Goal: Information Seeking & Learning: Find contact information

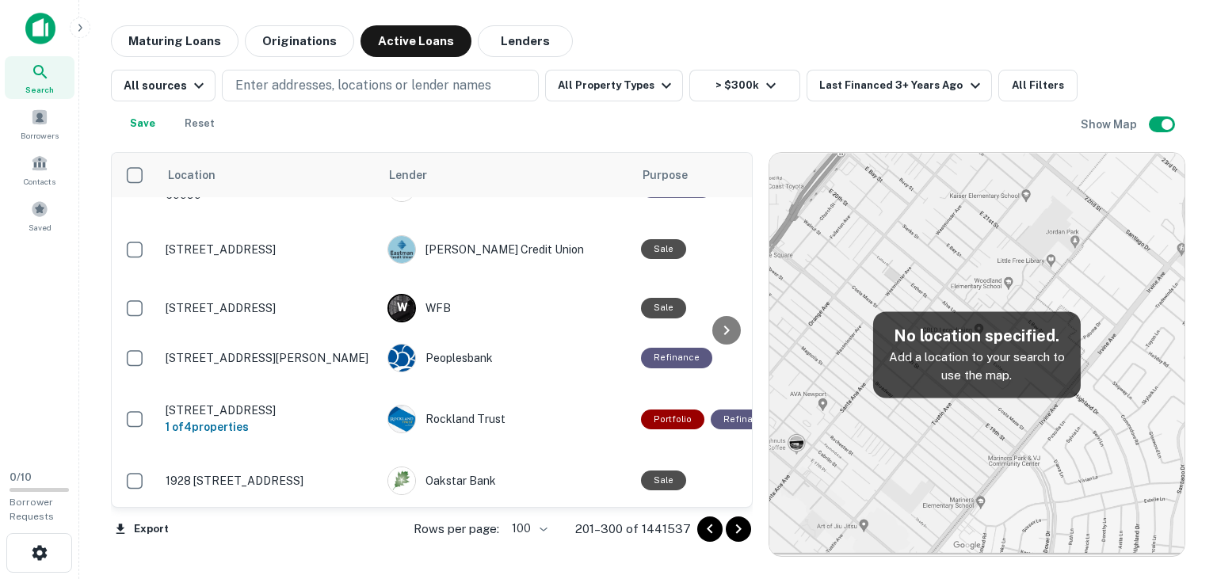
scroll to position [5585, 0]
click at [741, 527] on icon "Go to next page" at bounding box center [738, 529] width 19 height 19
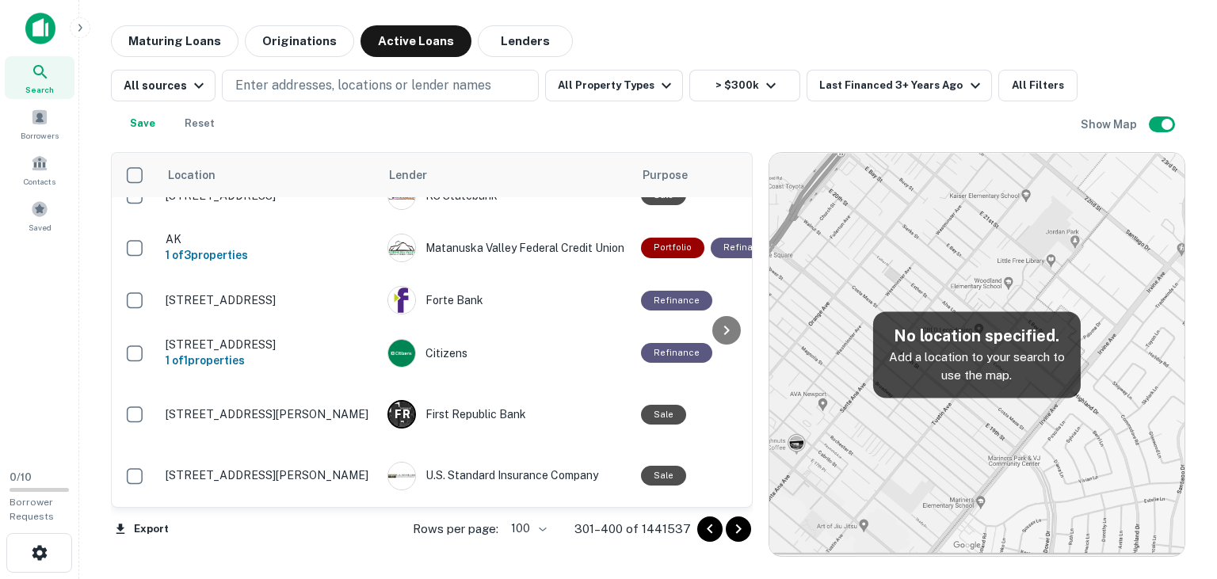
scroll to position [5294, 0]
click at [521, 156] on div "Woodforest National Bank" at bounding box center [506, 142] width 238 height 29
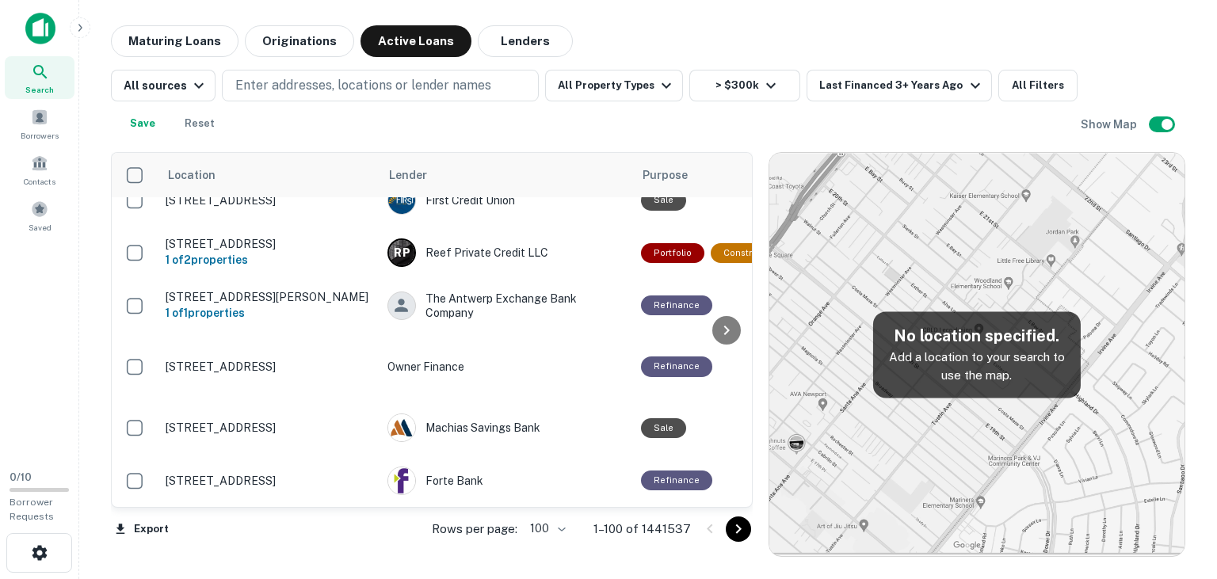
scroll to position [5075, 0]
click at [737, 524] on icon "Go to next page" at bounding box center [738, 529] width 19 height 19
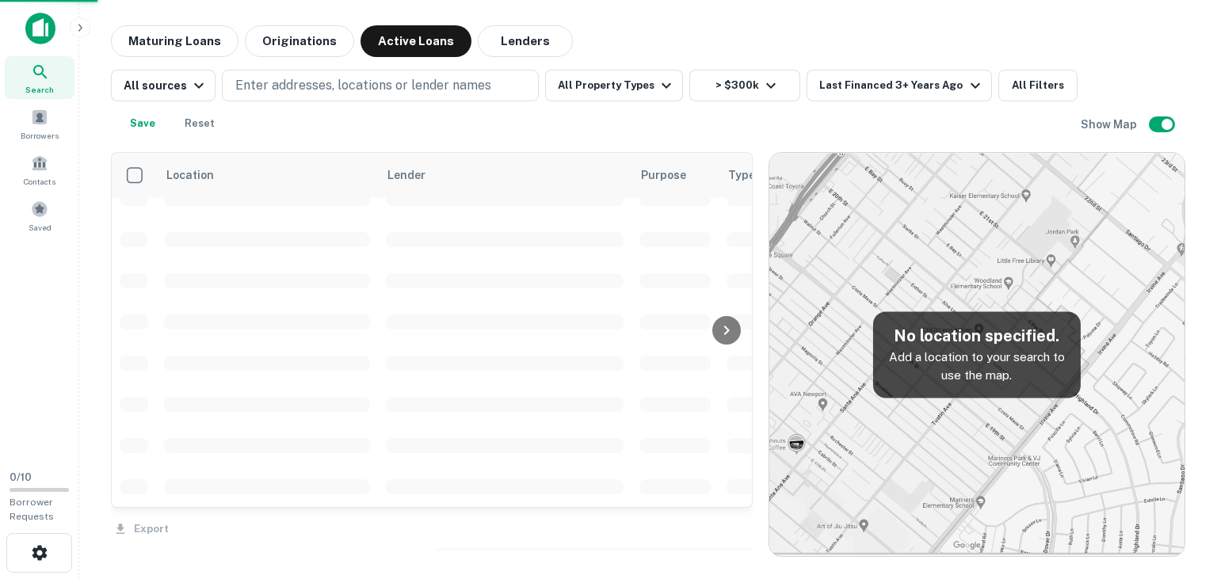
scroll to position [3808, 0]
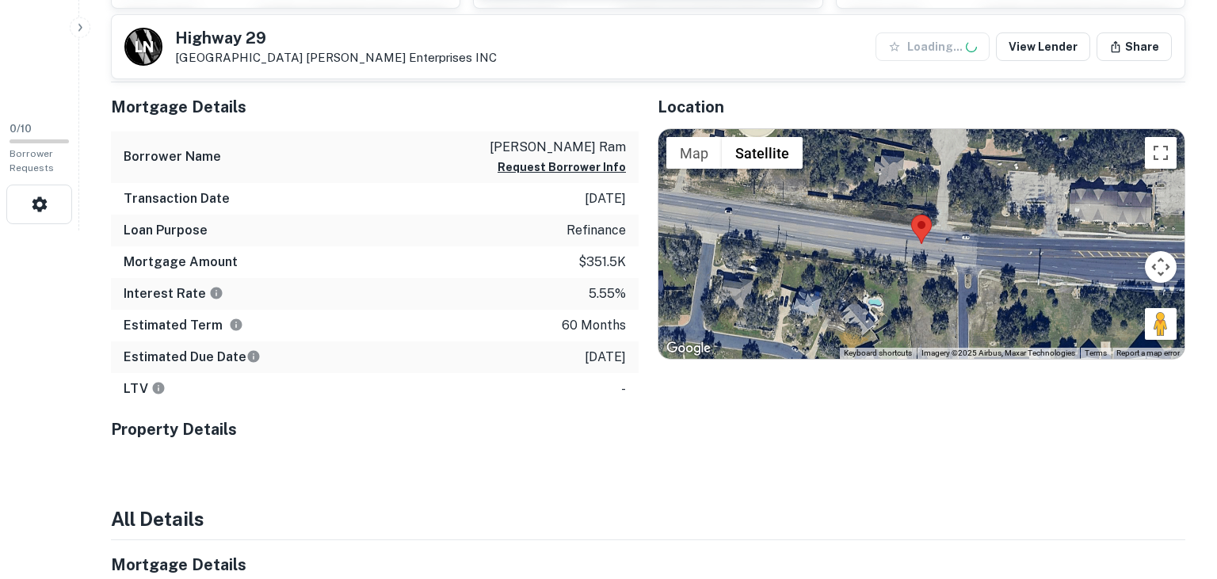
scroll to position [358, 0]
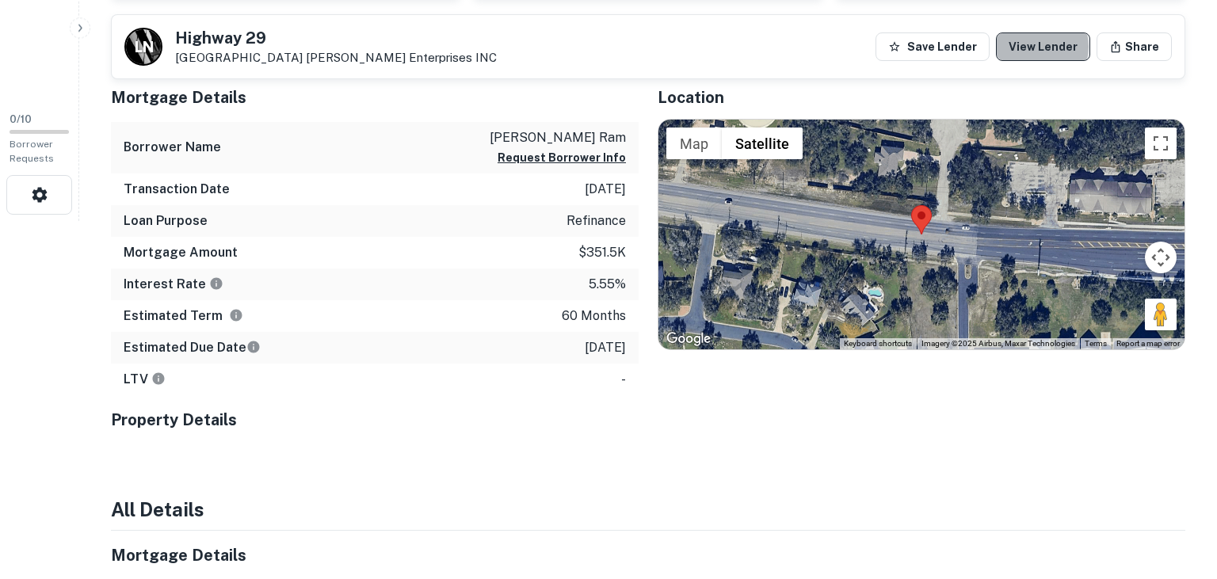
click at [1043, 47] on link "View Lender" at bounding box center [1043, 46] width 94 height 29
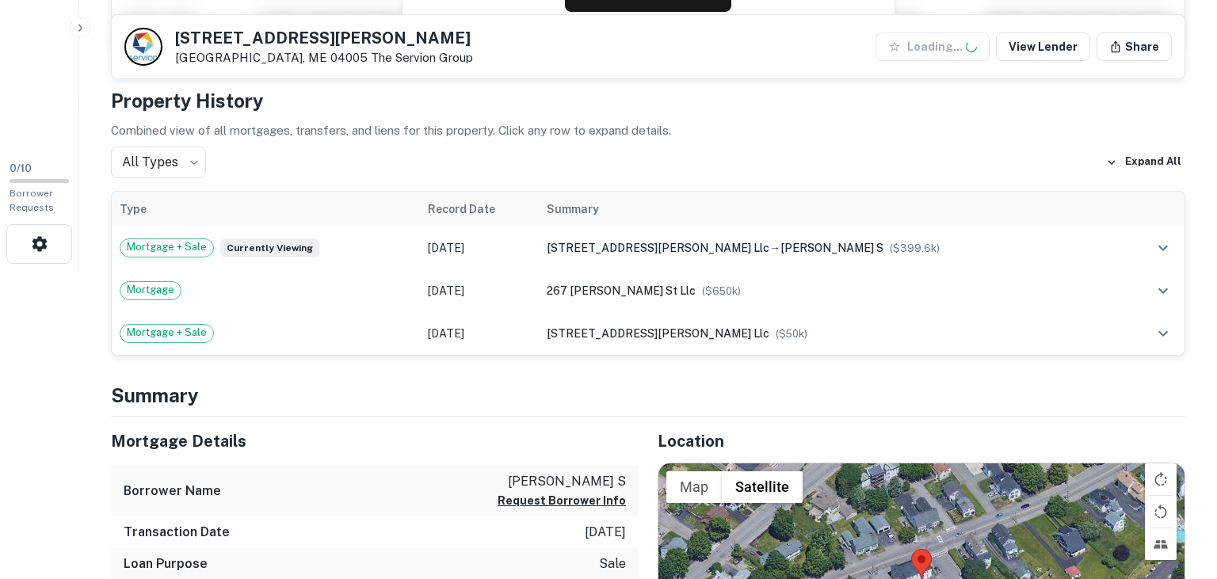
scroll to position [315, 0]
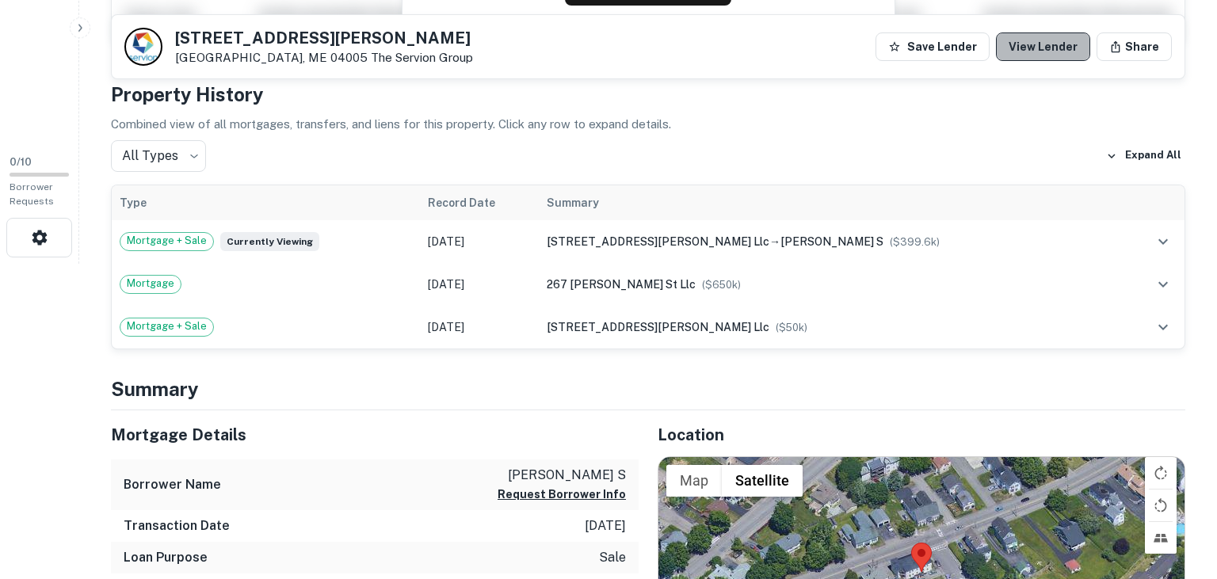
click at [1068, 40] on link "View Lender" at bounding box center [1043, 46] width 94 height 29
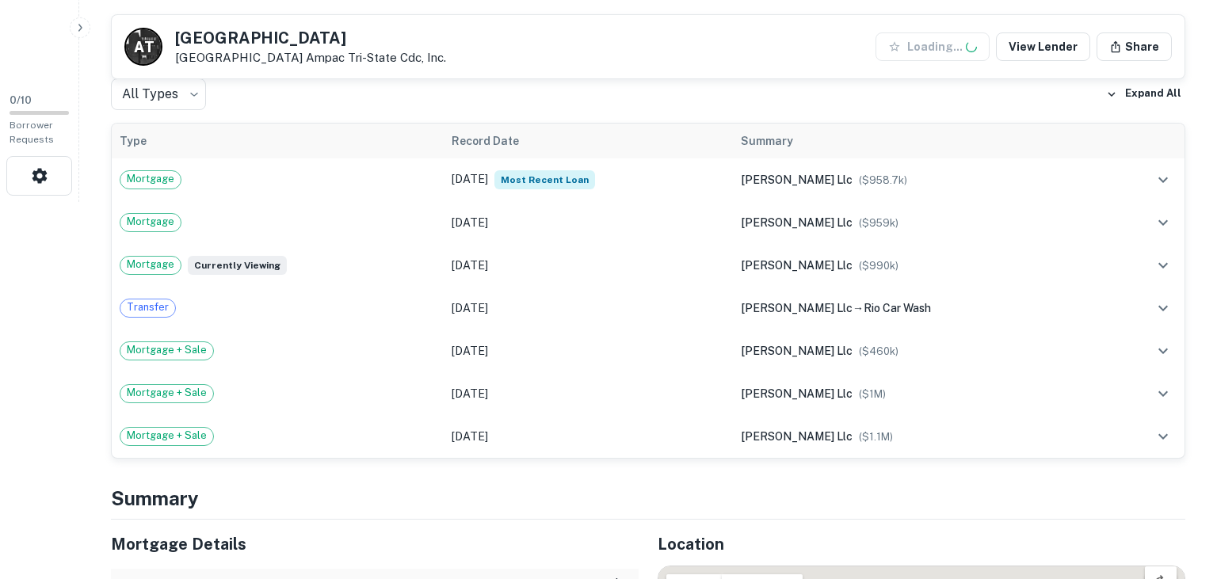
scroll to position [378, 0]
click at [1031, 44] on link "View Lender" at bounding box center [1043, 46] width 94 height 29
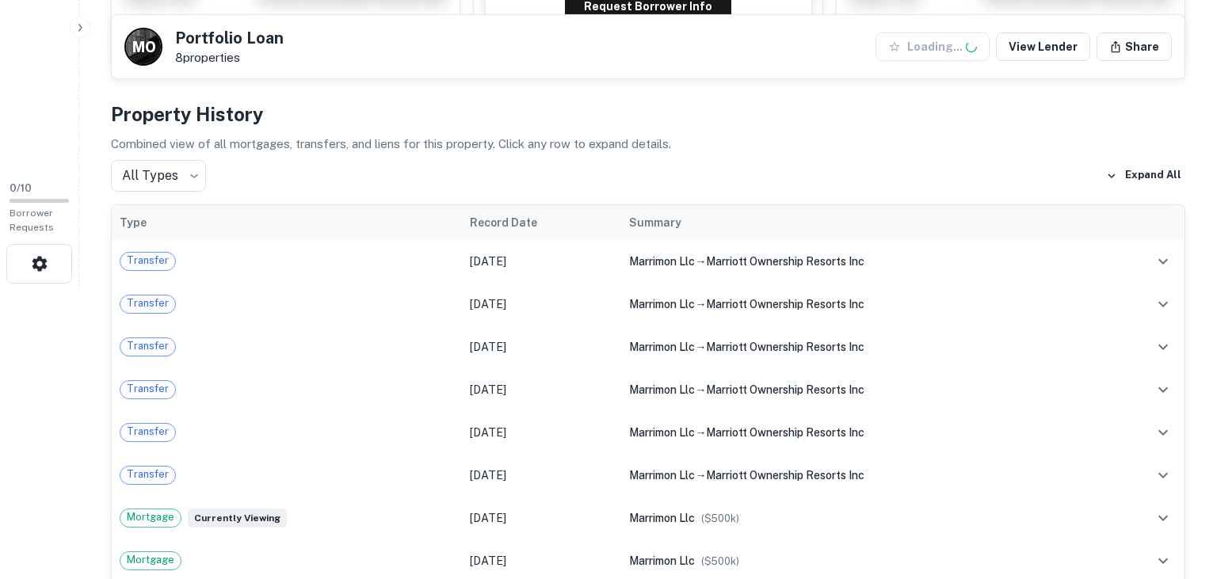
scroll to position [291, 0]
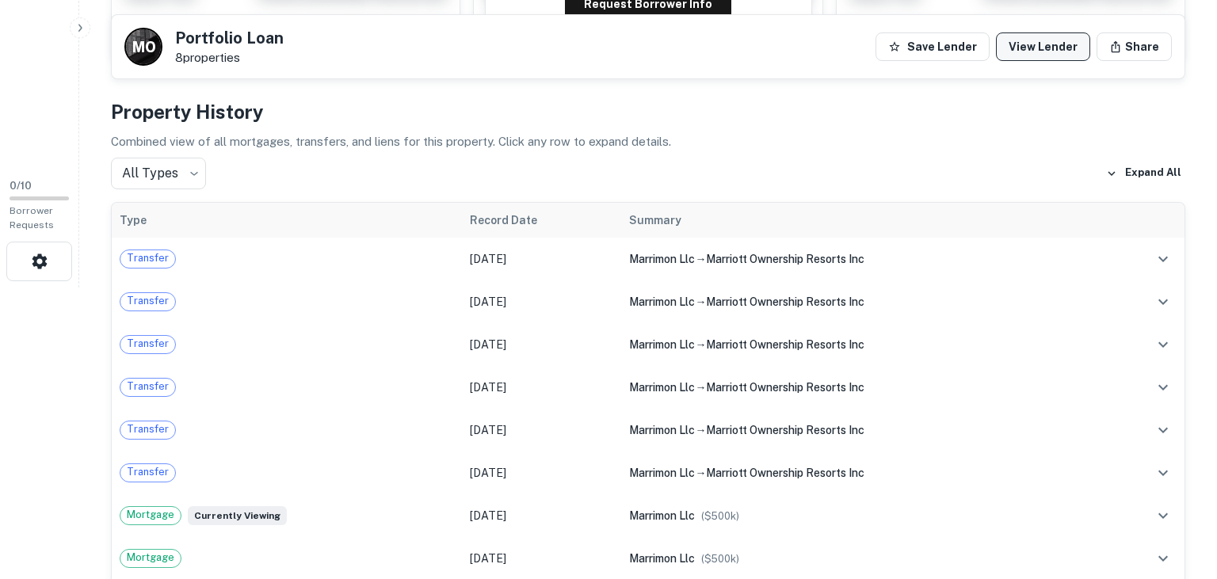
click at [1015, 49] on link "View Lender" at bounding box center [1043, 46] width 94 height 29
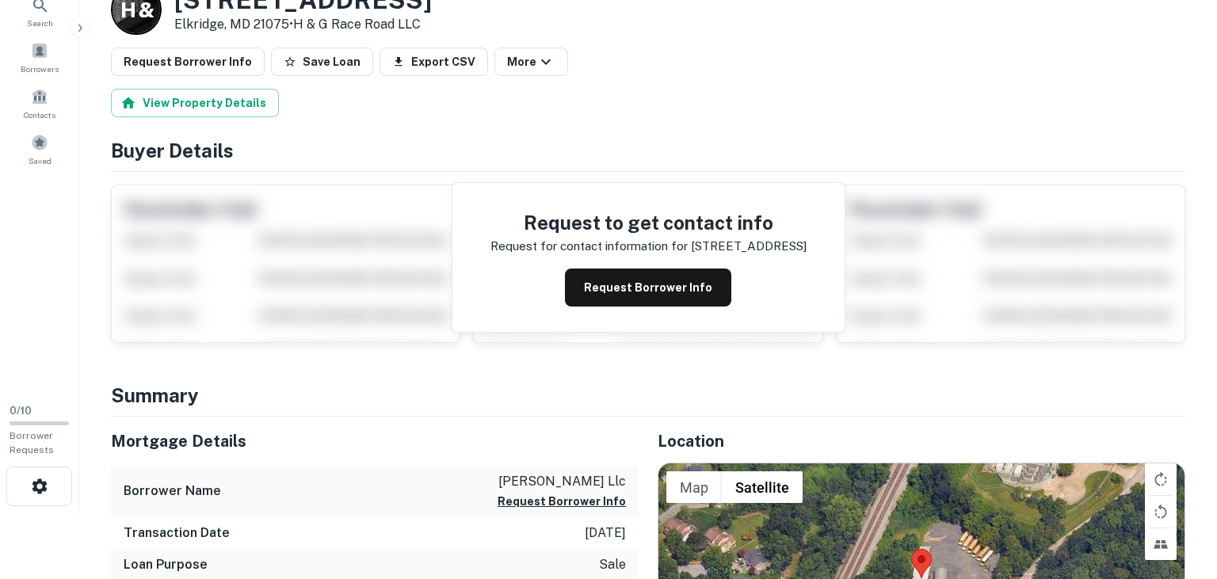
scroll to position [66, 0]
click at [21, 450] on span "Borrower Requests" at bounding box center [32, 443] width 44 height 25
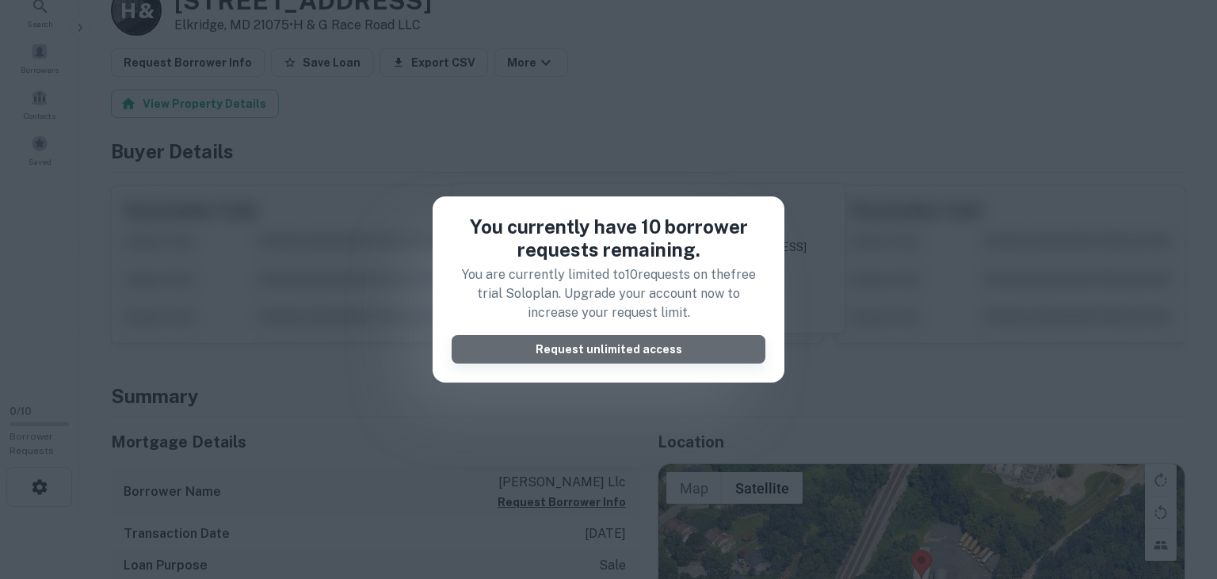
click at [538, 355] on button "Request unlimited access" at bounding box center [608, 349] width 314 height 29
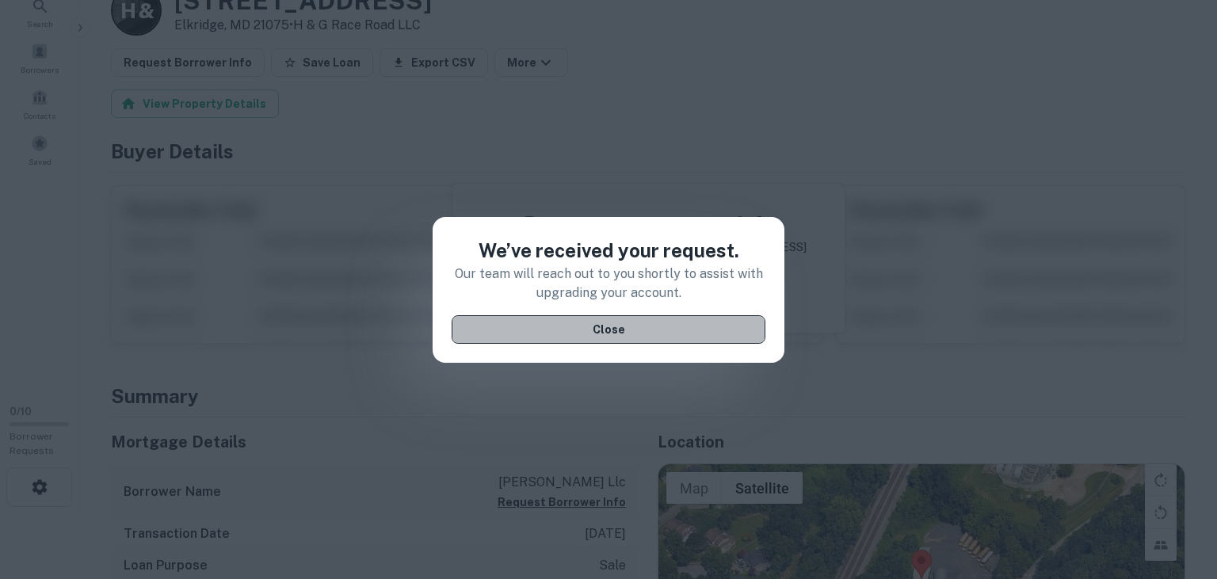
click at [660, 325] on button "Close" at bounding box center [608, 329] width 314 height 29
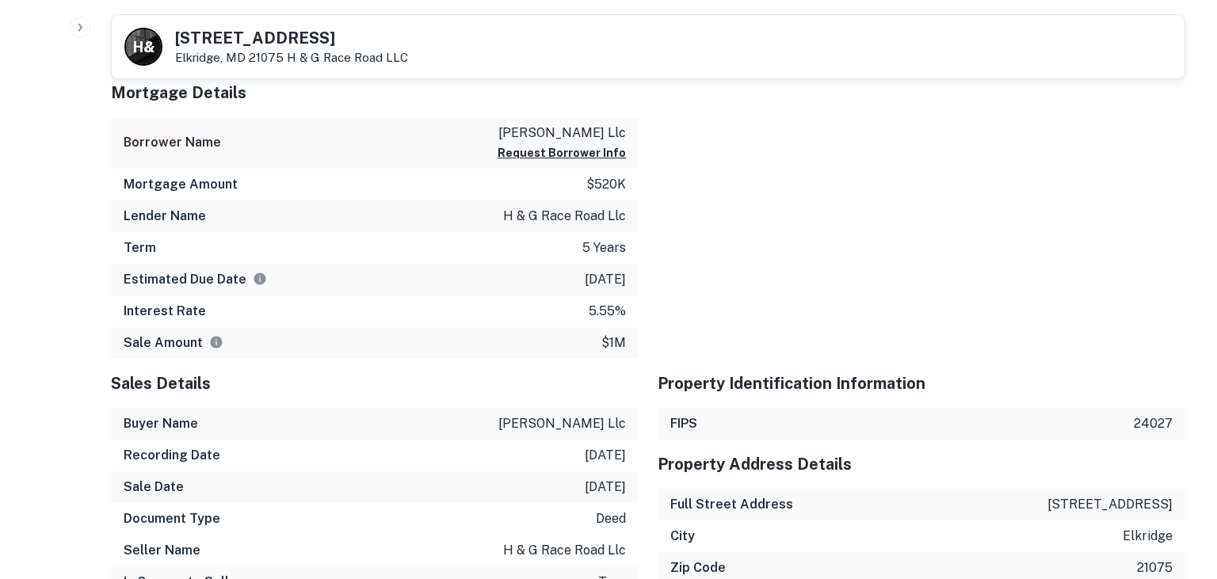
scroll to position [912, 0]
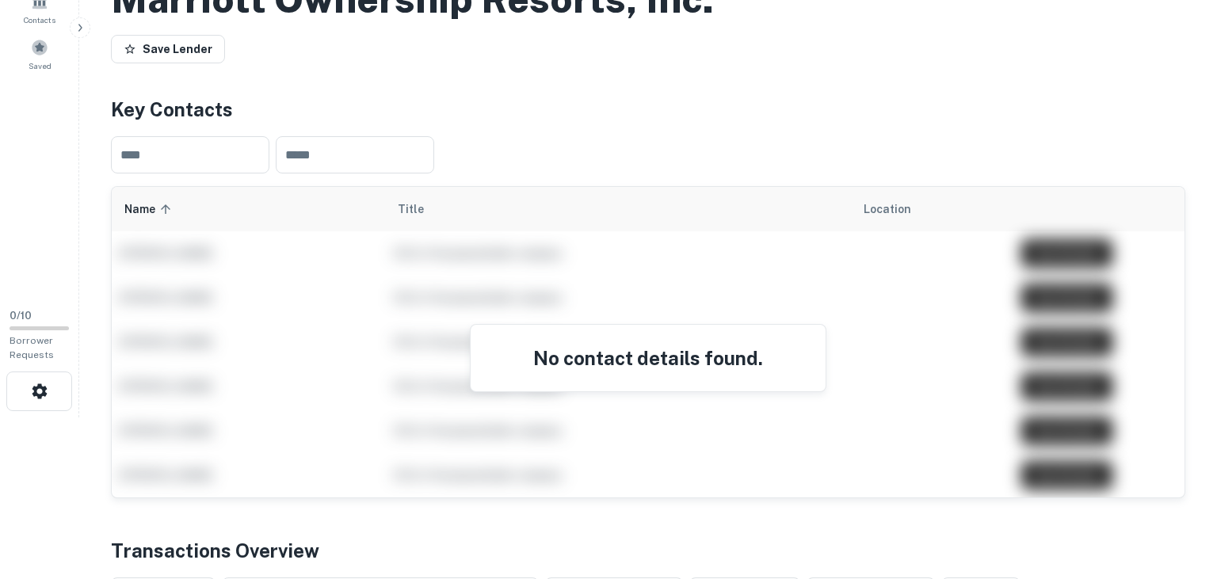
scroll to position [166, 0]
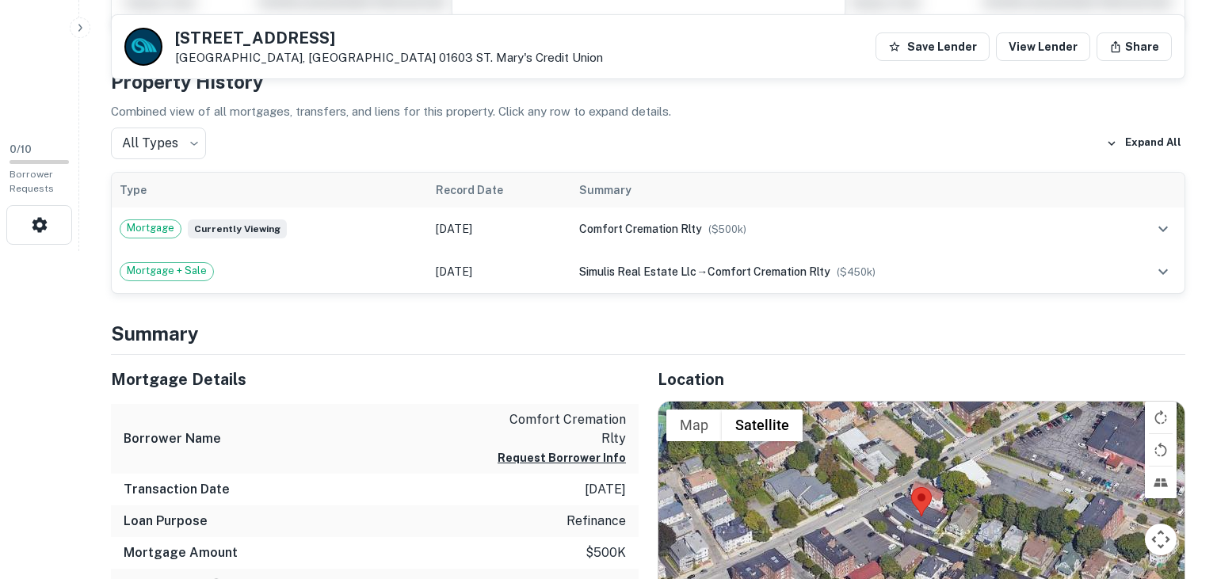
scroll to position [327, 0]
click at [1022, 37] on link "View Lender" at bounding box center [1043, 46] width 94 height 29
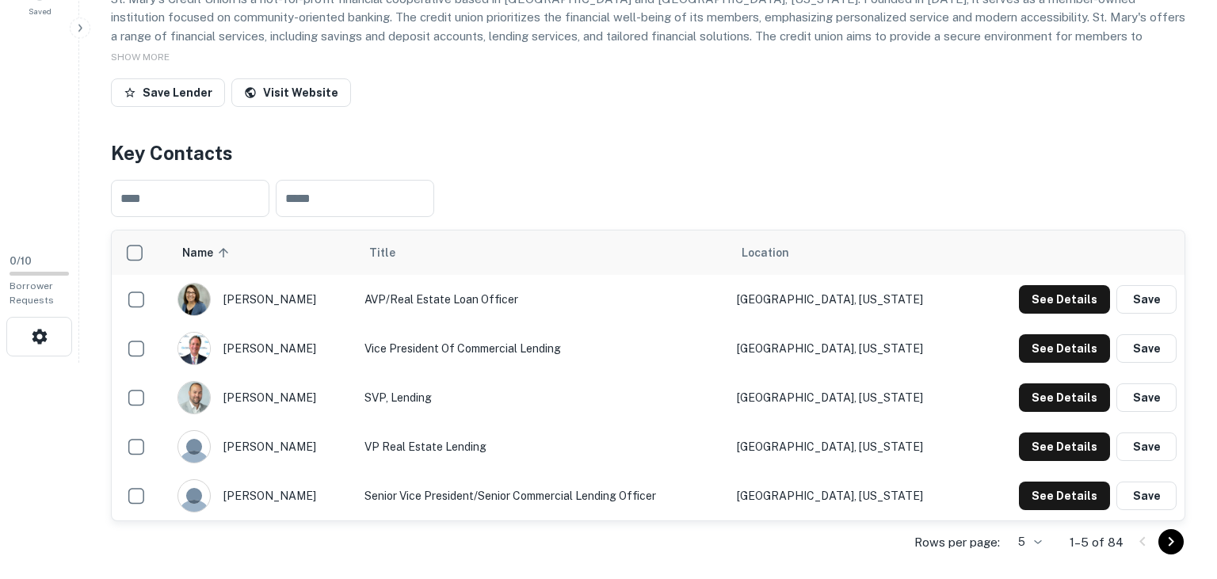
scroll to position [219, 0]
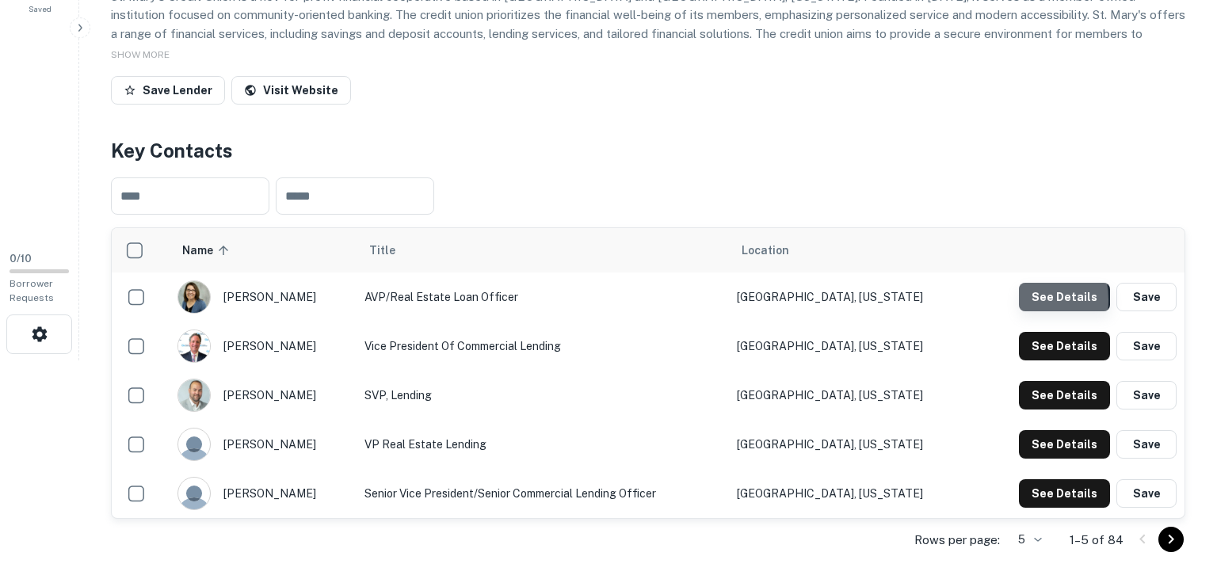
click at [1023, 299] on button "See Details" at bounding box center [1064, 297] width 91 height 29
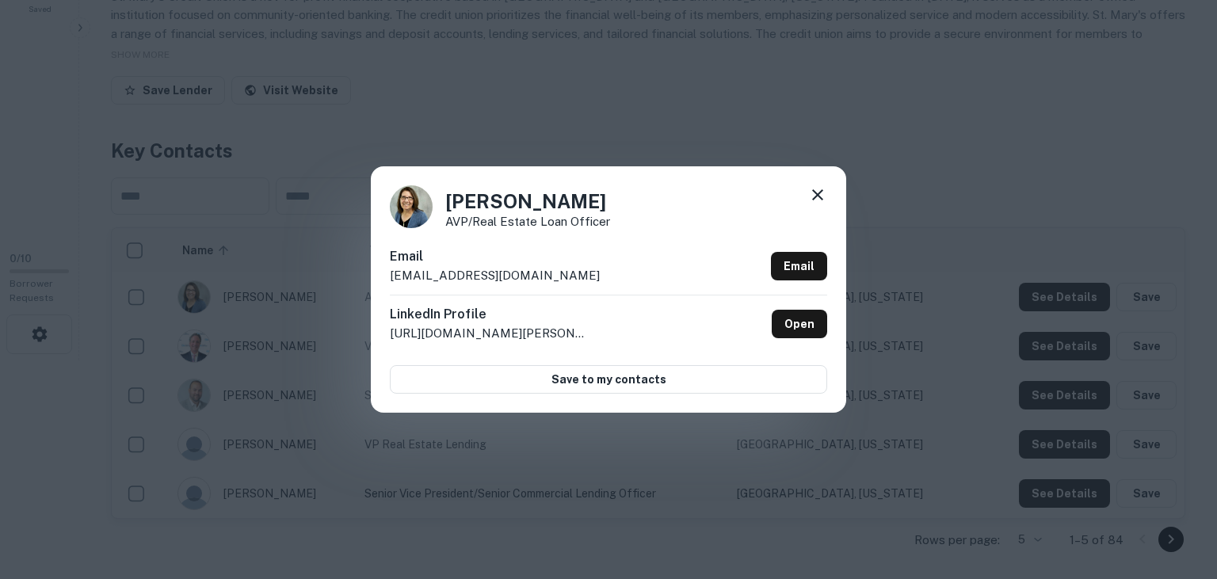
click at [815, 197] on icon at bounding box center [817, 194] width 19 height 19
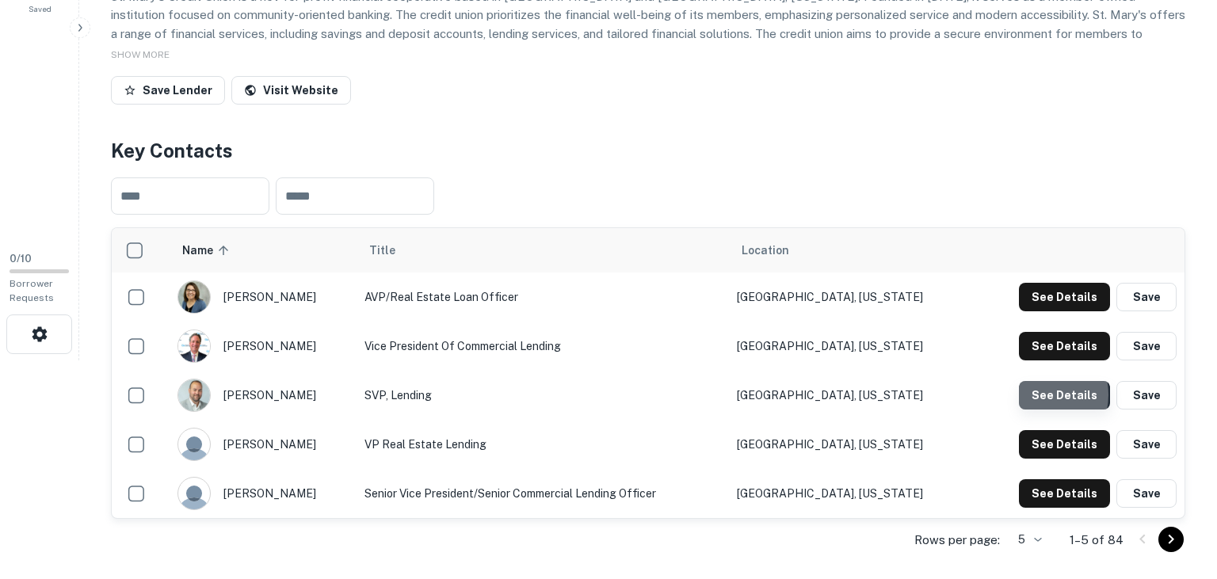
click at [1035, 394] on button "See Details" at bounding box center [1064, 395] width 91 height 29
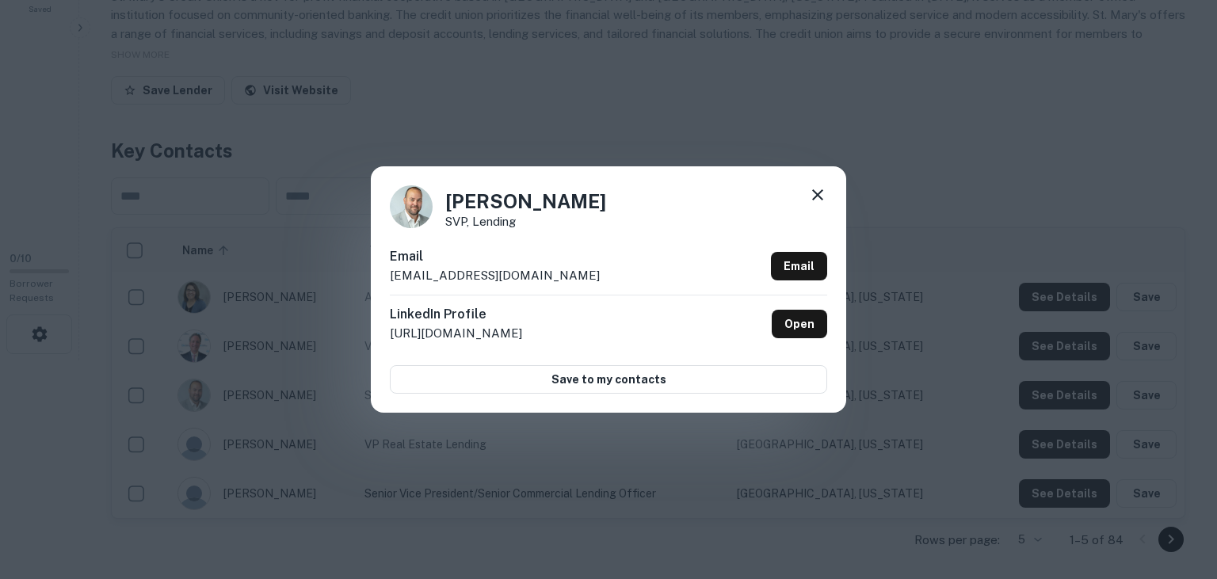
click at [816, 187] on icon at bounding box center [817, 194] width 19 height 19
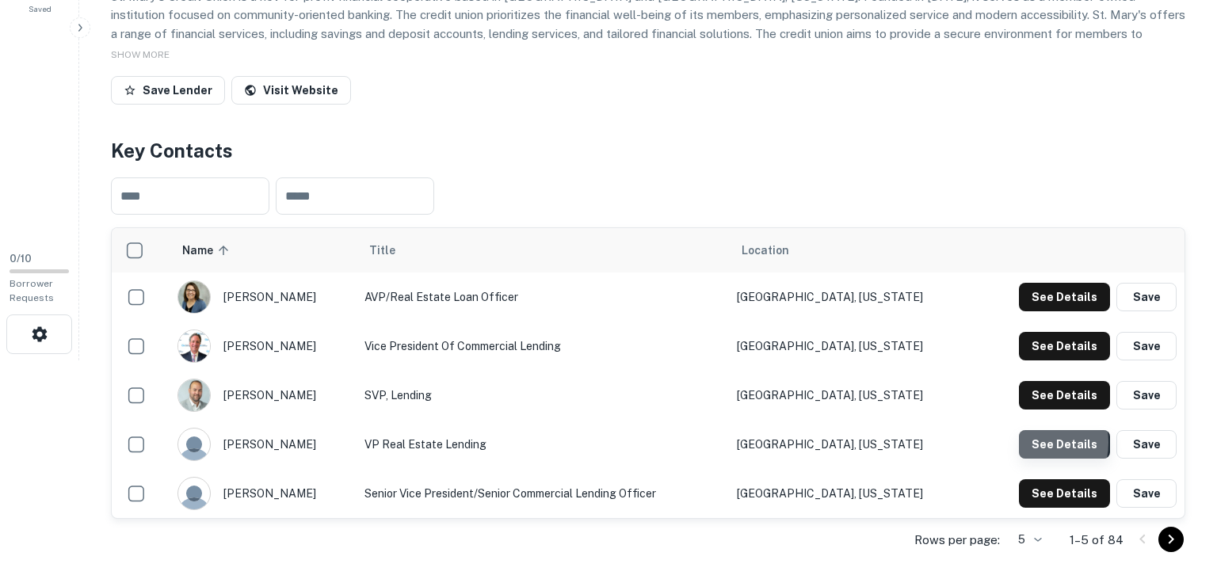
click at [1031, 442] on button "See Details" at bounding box center [1064, 444] width 91 height 29
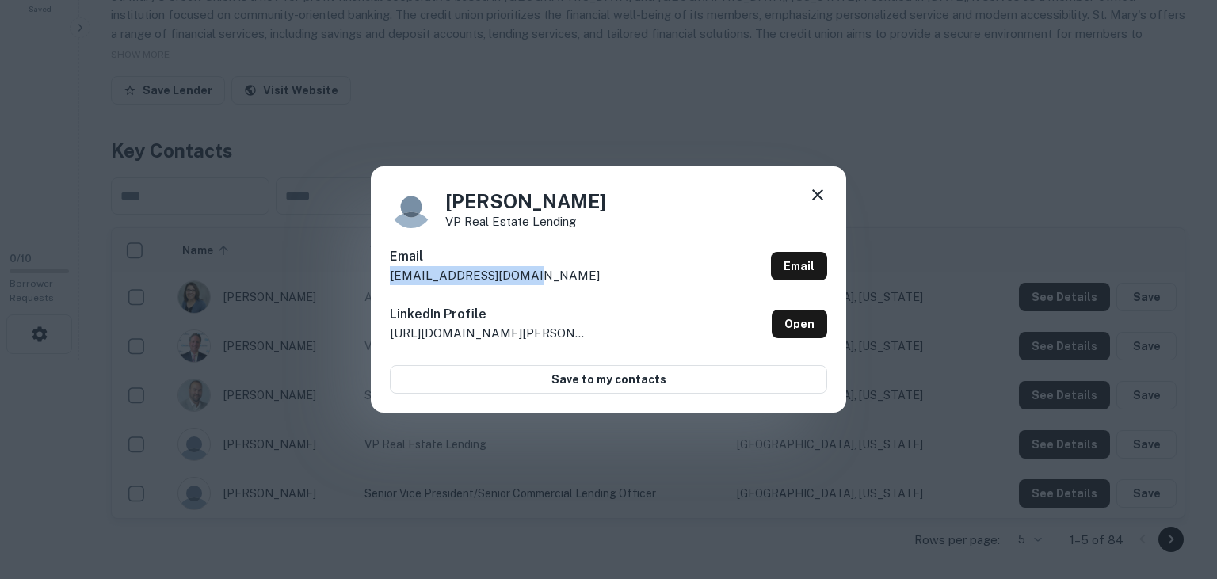
drag, startPoint x: 561, startPoint y: 284, endPoint x: 386, endPoint y: 278, distance: 175.1
click at [386, 278] on div "Melissa Eagles VP Real Estate Lending Email meagles@stmaryscu.org Email LinkedI…" at bounding box center [608, 289] width 475 height 246
copy p "meagles@stmaryscu.org"
click at [708, 217] on div "Melissa Eagles VP Real Estate Lending" at bounding box center [608, 206] width 437 height 43
click at [816, 195] on icon at bounding box center [817, 194] width 11 height 11
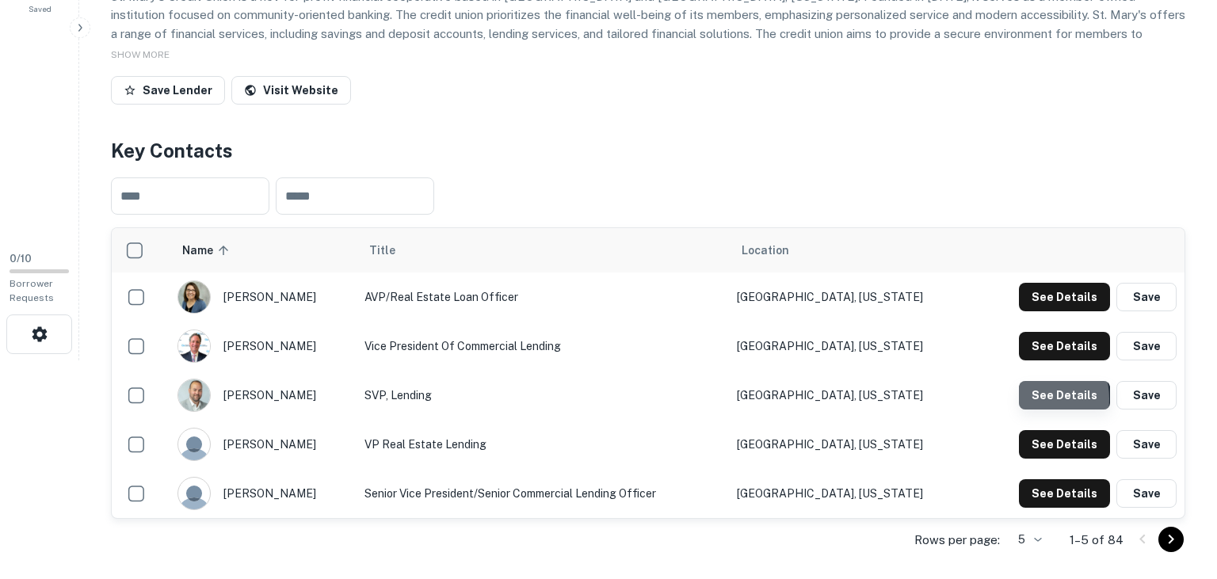
click at [1028, 398] on button "See Details" at bounding box center [1064, 395] width 91 height 29
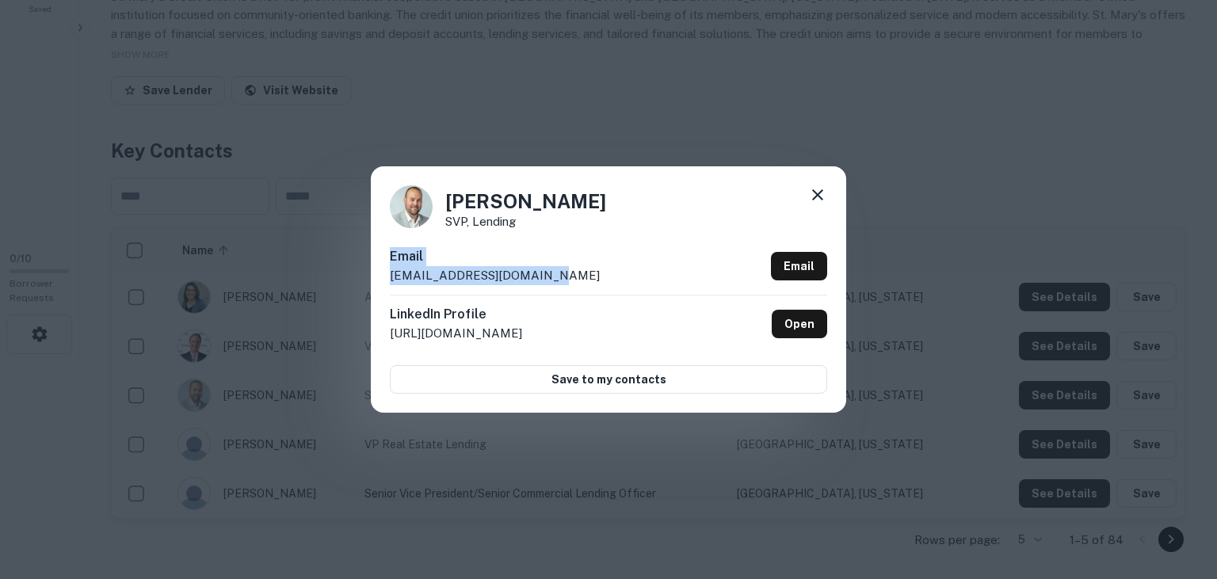
drag, startPoint x: 578, startPoint y: 284, endPoint x: 372, endPoint y: 265, distance: 206.8
click at [372, 265] on div "John Hendrikse SVP, Lending Email jhendrikse@stmaryscu.org Email LinkedIn Profi…" at bounding box center [608, 289] width 475 height 246
click at [587, 284] on div "Email jhendrikse@stmaryscu.org Email" at bounding box center [608, 271] width 437 height 48
drag, startPoint x: 560, startPoint y: 280, endPoint x: 383, endPoint y: 278, distance: 177.4
click at [383, 278] on div "John Hendrikse SVP, Lending Email jhendrikse@stmaryscu.org Email LinkedIn Profi…" at bounding box center [608, 289] width 475 height 246
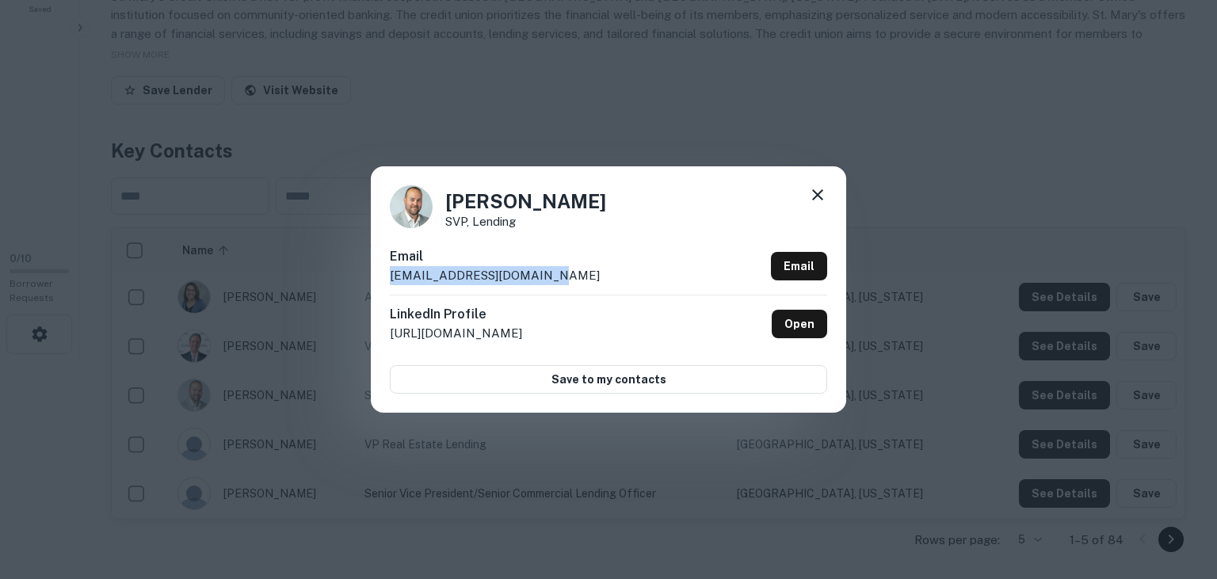
copy p "jhendrikse@stmaryscu.org"
click at [718, 238] on div "John Hendrikse SVP, Lending Email jhendrikse@stmaryscu.org Email LinkedIn Profi…" at bounding box center [608, 289] width 475 height 246
click at [822, 188] on icon at bounding box center [817, 194] width 19 height 19
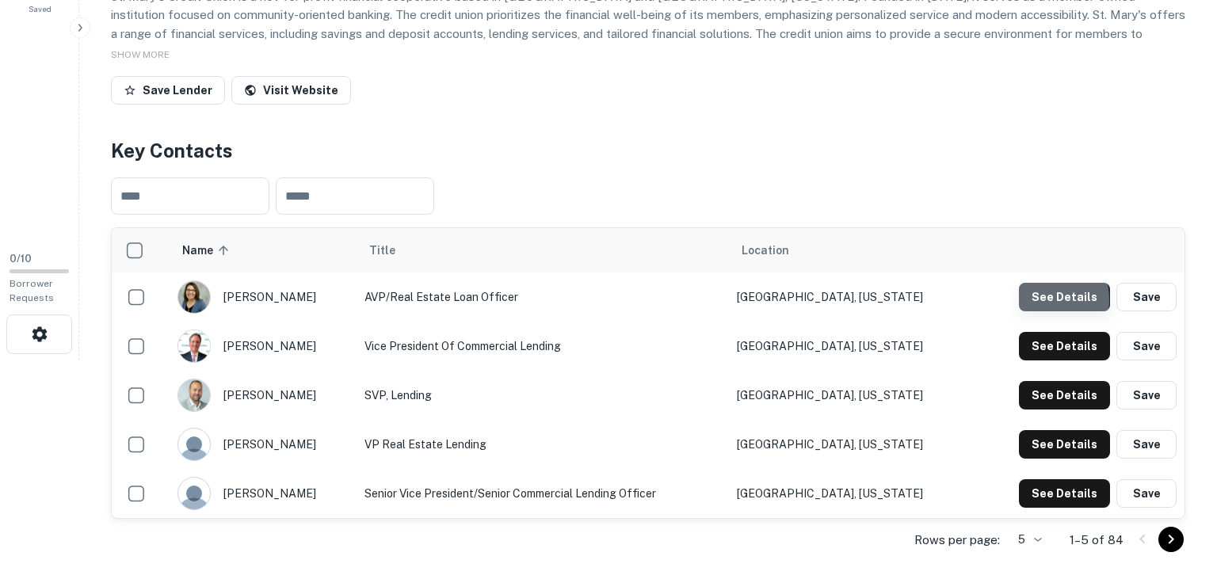
click at [1046, 299] on button "See Details" at bounding box center [1064, 297] width 91 height 29
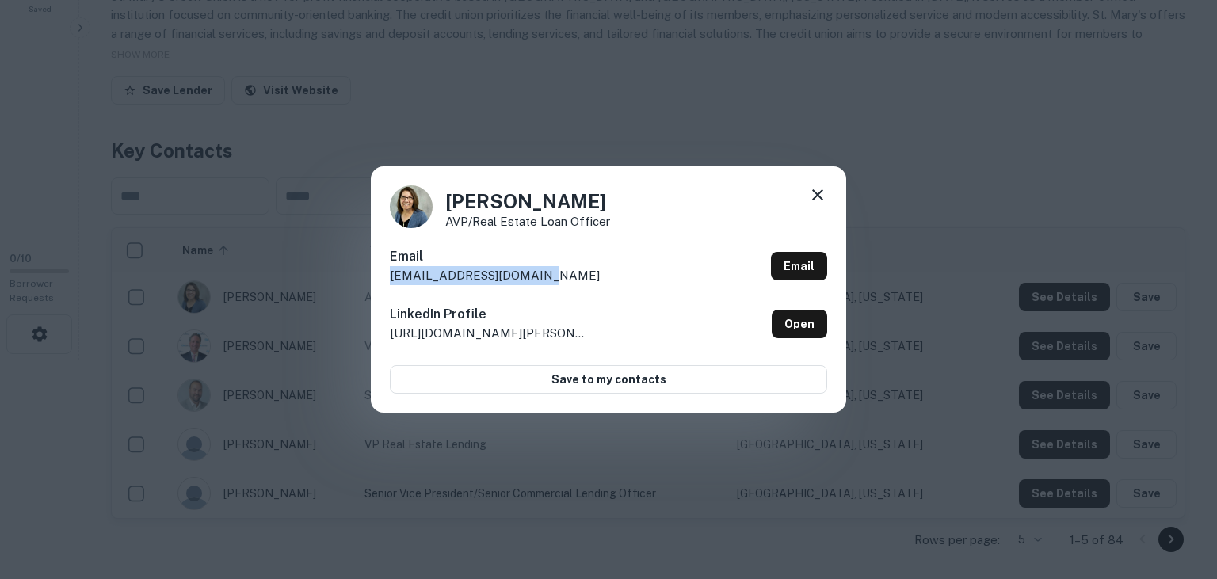
drag, startPoint x: 548, startPoint y: 282, endPoint x: 310, endPoint y: 284, distance: 237.6
click at [371, 284] on div "Amy Mallette AVP/Real Estate Loan Officer Email amallette@stmaryscu.org Email L…" at bounding box center [608, 289] width 475 height 246
copy p "amallette@stmaryscu.org"
click at [699, 239] on div "Amy Mallette AVP/Real Estate Loan Officer Email amallette@stmaryscu.org Email L…" at bounding box center [608, 289] width 475 height 246
click at [825, 195] on icon at bounding box center [817, 194] width 19 height 19
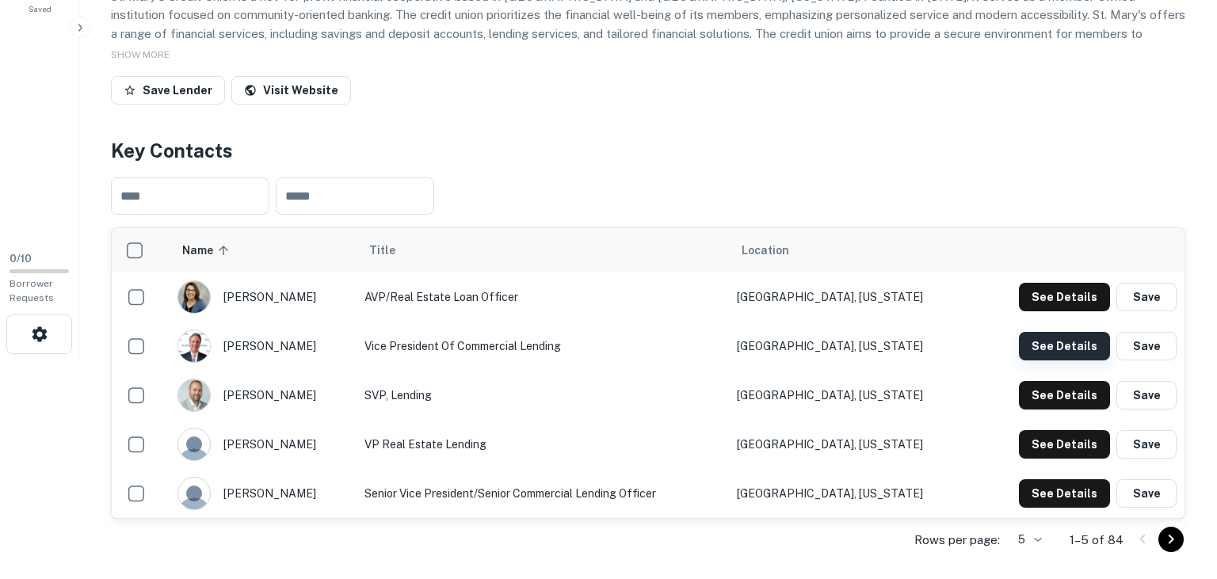
click at [1044, 337] on button "See Details" at bounding box center [1064, 346] width 91 height 29
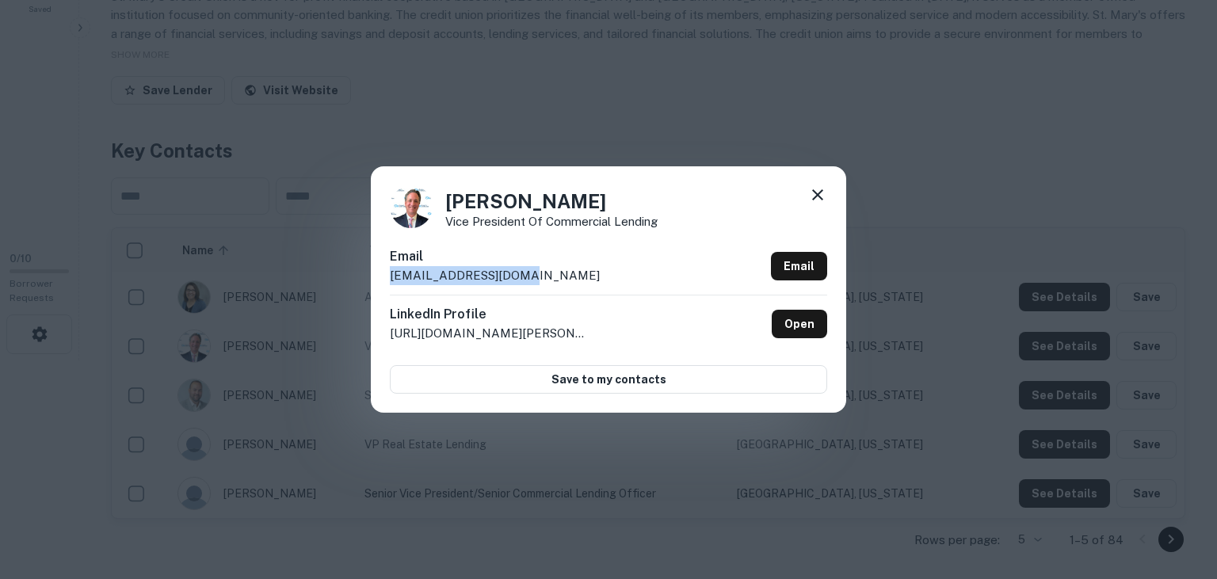
drag, startPoint x: 558, startPoint y: 280, endPoint x: 333, endPoint y: 280, distance: 224.9
click at [371, 280] on div "Bryan Moore Vice President of Commercial Lending Email bmoore@stmaryscu.org Ema…" at bounding box center [608, 289] width 475 height 246
copy p "bmoore@stmaryscu.org"
click at [815, 198] on icon at bounding box center [817, 194] width 11 height 11
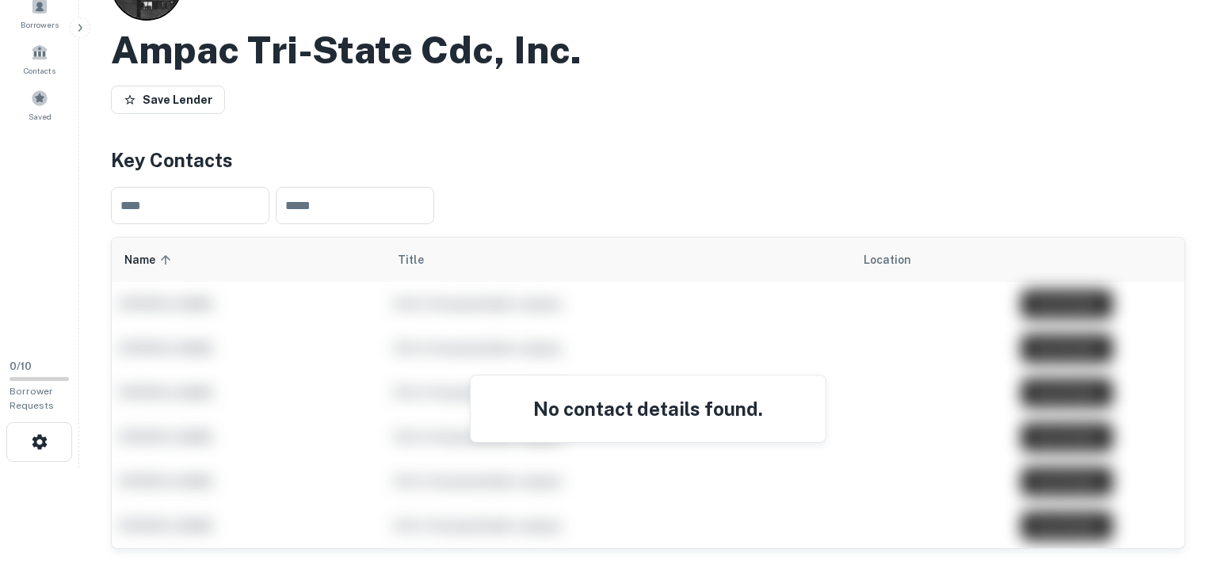
scroll to position [73, 0]
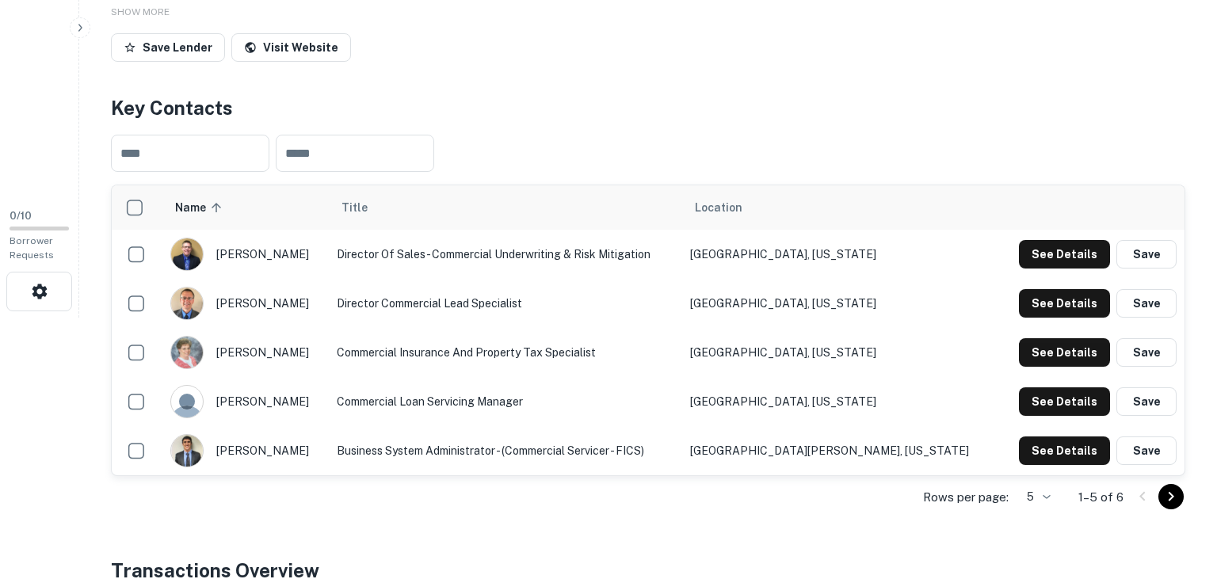
scroll to position [265, 0]
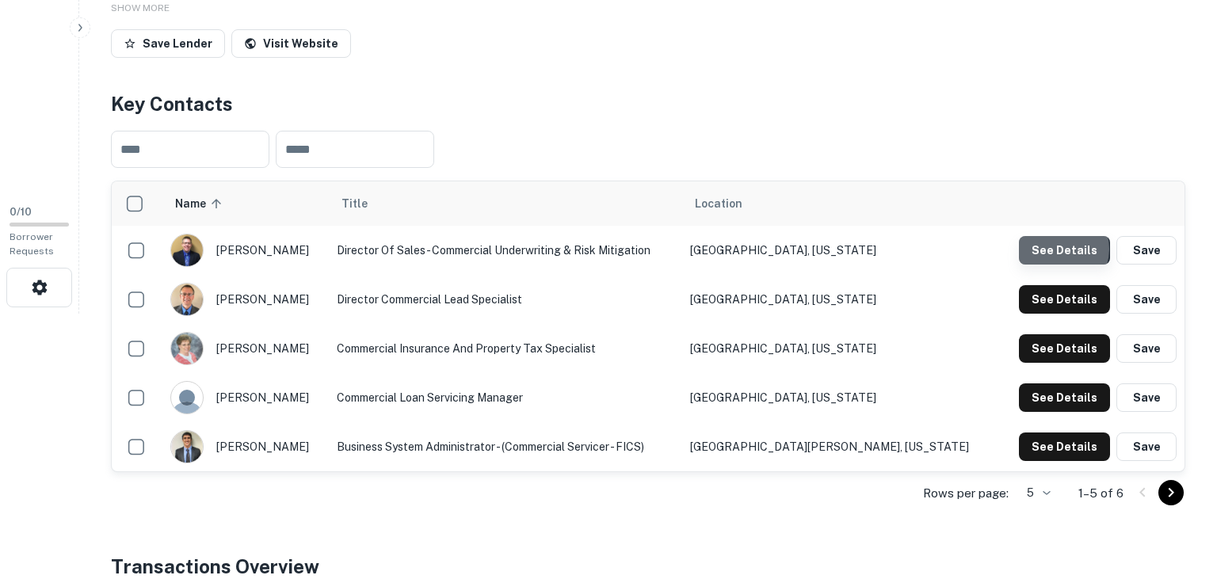
click at [1063, 249] on button "See Details" at bounding box center [1064, 250] width 91 height 29
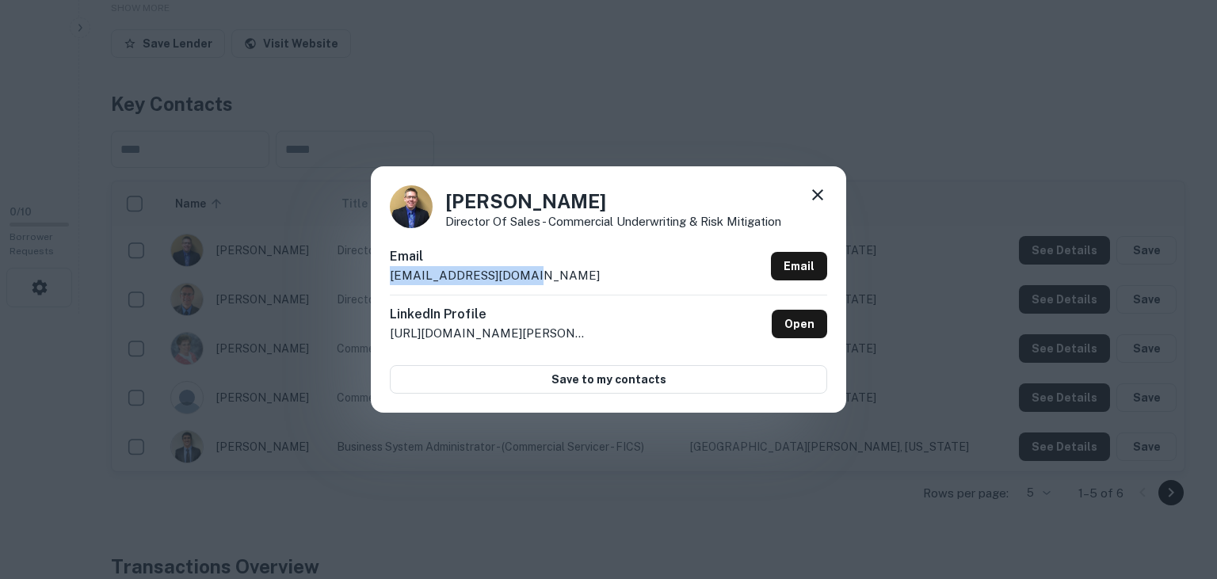
drag, startPoint x: 563, startPoint y: 274, endPoint x: 375, endPoint y: 281, distance: 187.8
click at [375, 281] on div "Brian Mielke Director of Sales - Commercial Underwriting & Risk Mitigation Emai…" at bounding box center [608, 289] width 475 height 246
copy p "bmielke@myservion.com"
click at [683, 179] on div "Brian Mielke Director of Sales - Commercial Underwriting & Risk Mitigation Emai…" at bounding box center [608, 289] width 475 height 246
click at [817, 197] on icon at bounding box center [817, 194] width 19 height 19
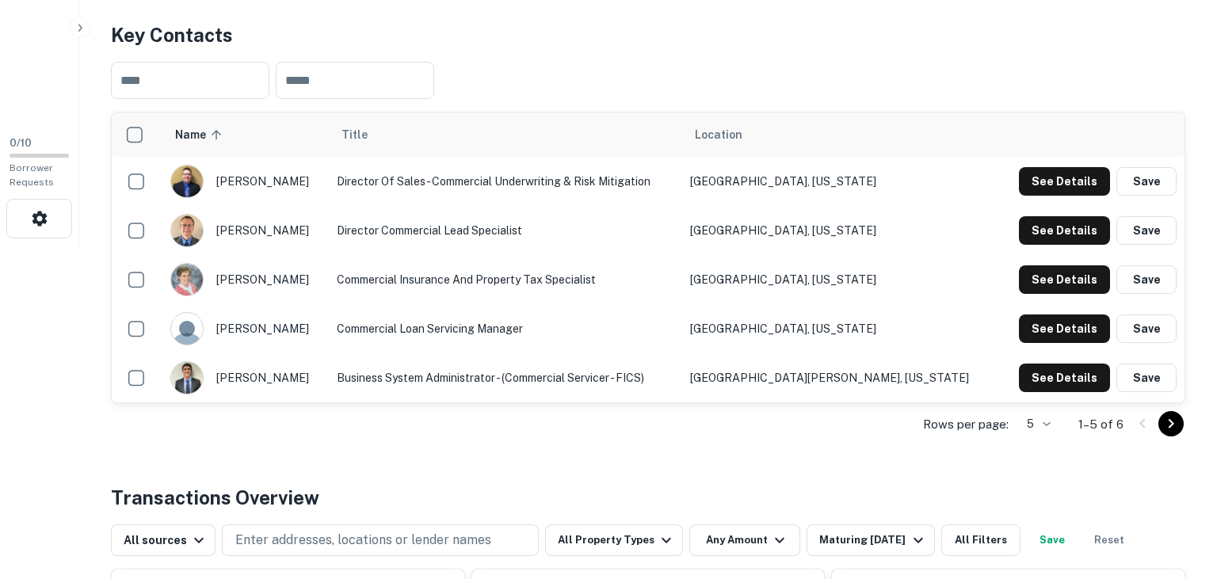
scroll to position [336, 0]
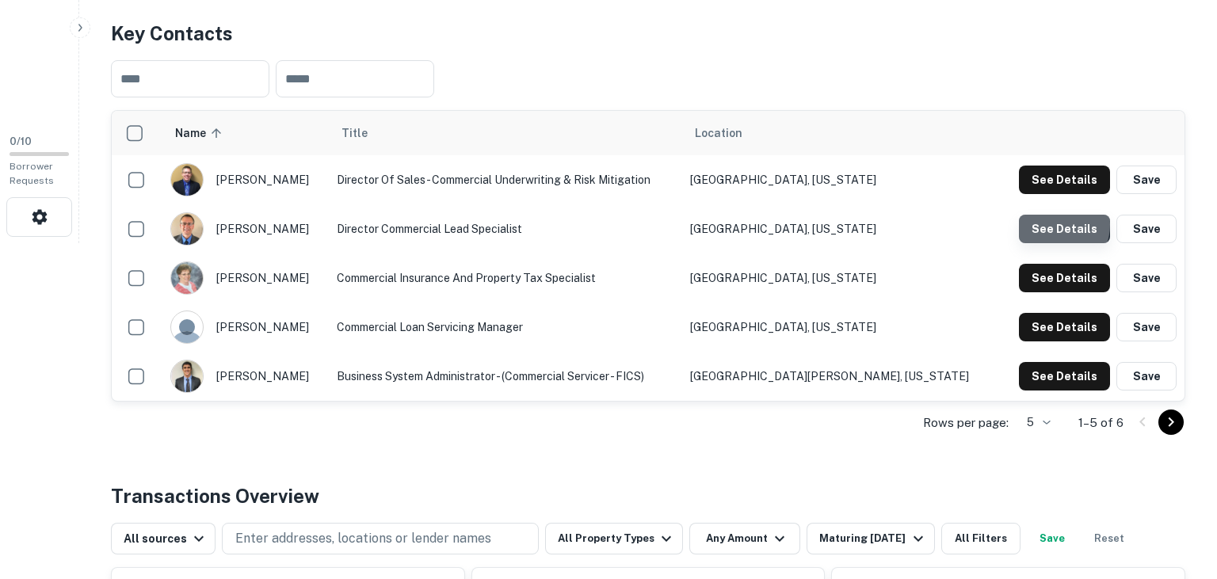
click at [1057, 223] on button "See Details" at bounding box center [1064, 229] width 91 height 29
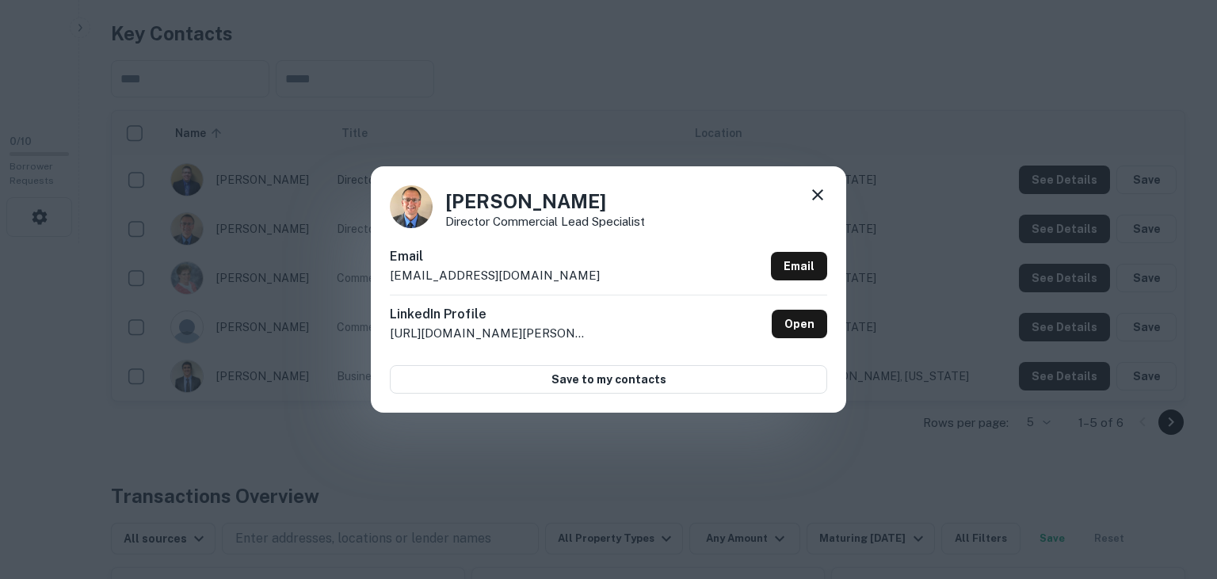
click at [993, 212] on div "Todd Johannsen Director Commercial Lead Specialist Email tjohannsen@myservion.c…" at bounding box center [608, 289] width 1217 height 579
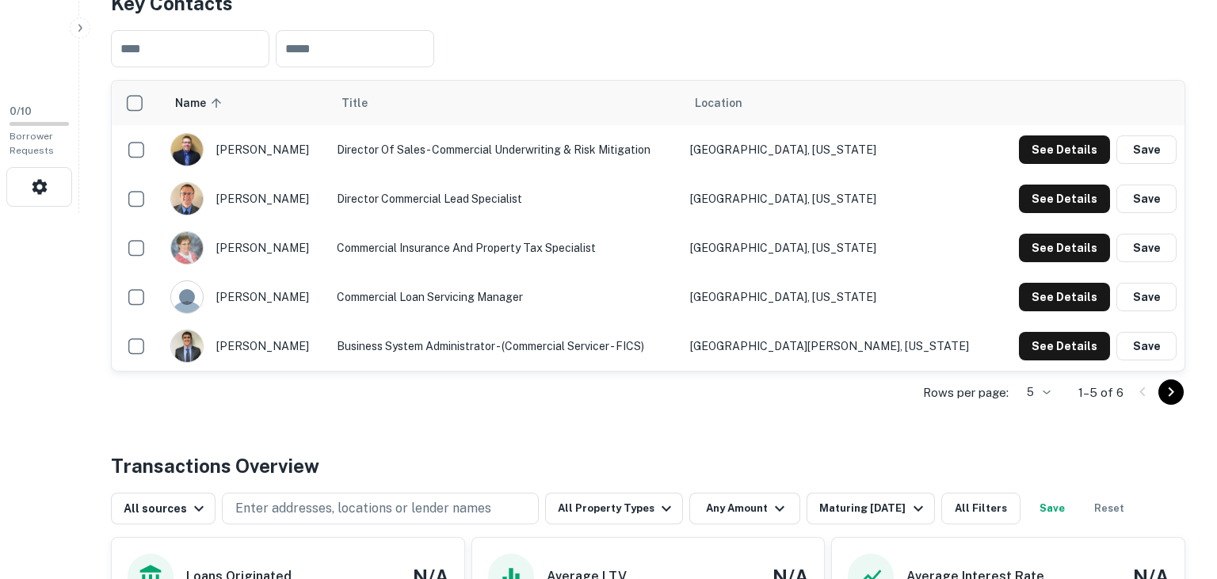
scroll to position [371, 0]
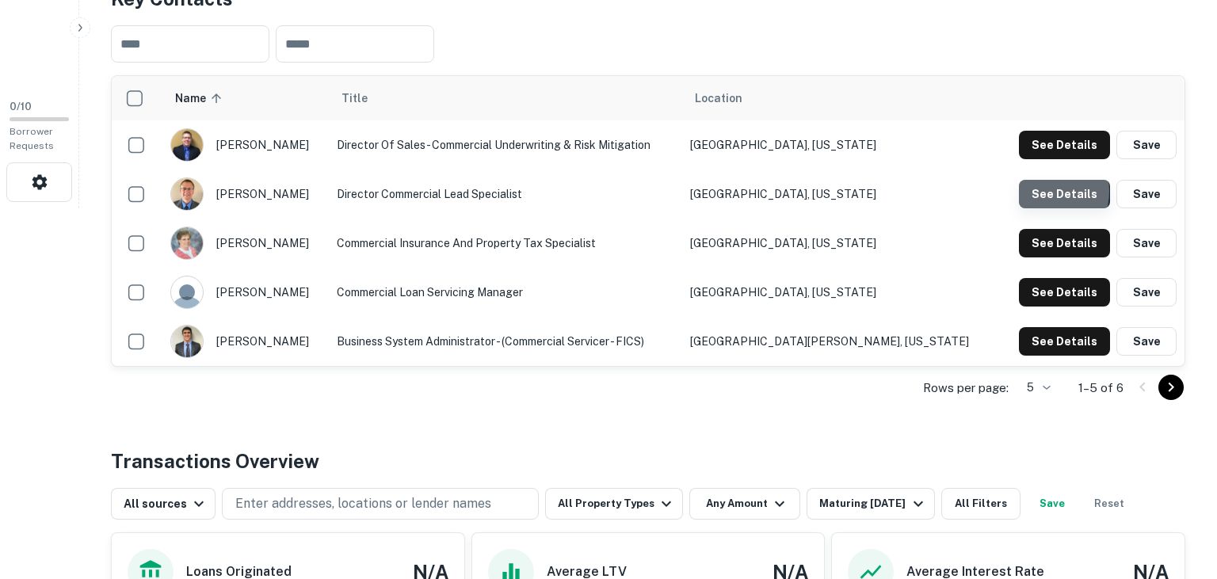
click at [1041, 190] on button "See Details" at bounding box center [1064, 194] width 91 height 29
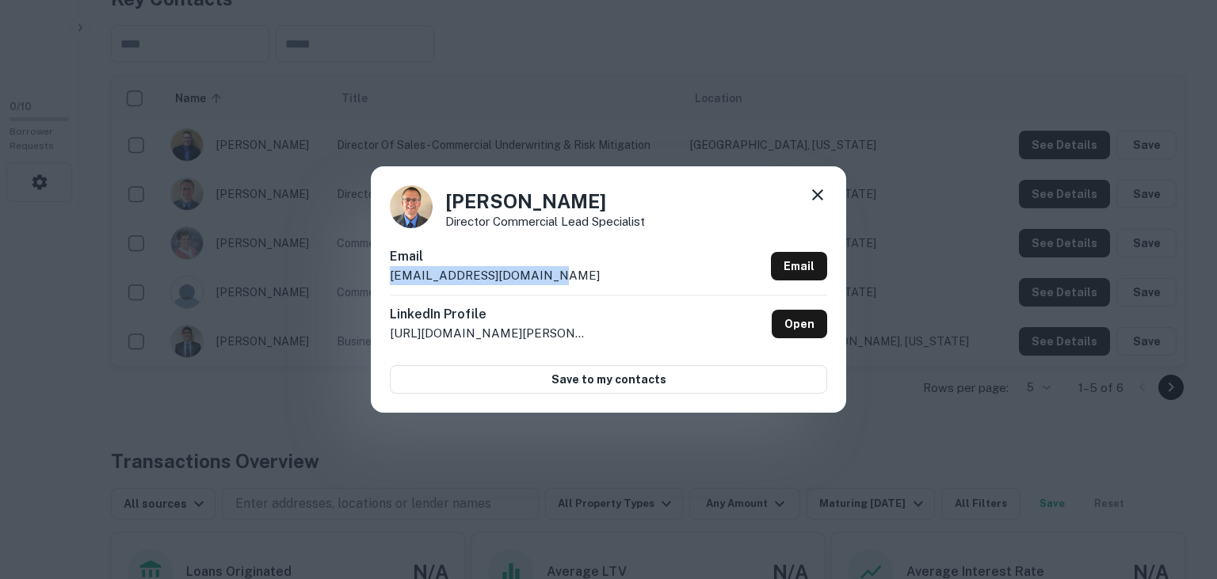
drag, startPoint x: 570, startPoint y: 284, endPoint x: 356, endPoint y: 287, distance: 214.7
click at [371, 287] on div "Todd Johannsen Director Commercial Lead Specialist Email tjohannsen@myservion.c…" at bounding box center [608, 289] width 475 height 246
copy p "tjohannsen@myservion.com"
click at [813, 198] on icon at bounding box center [817, 194] width 19 height 19
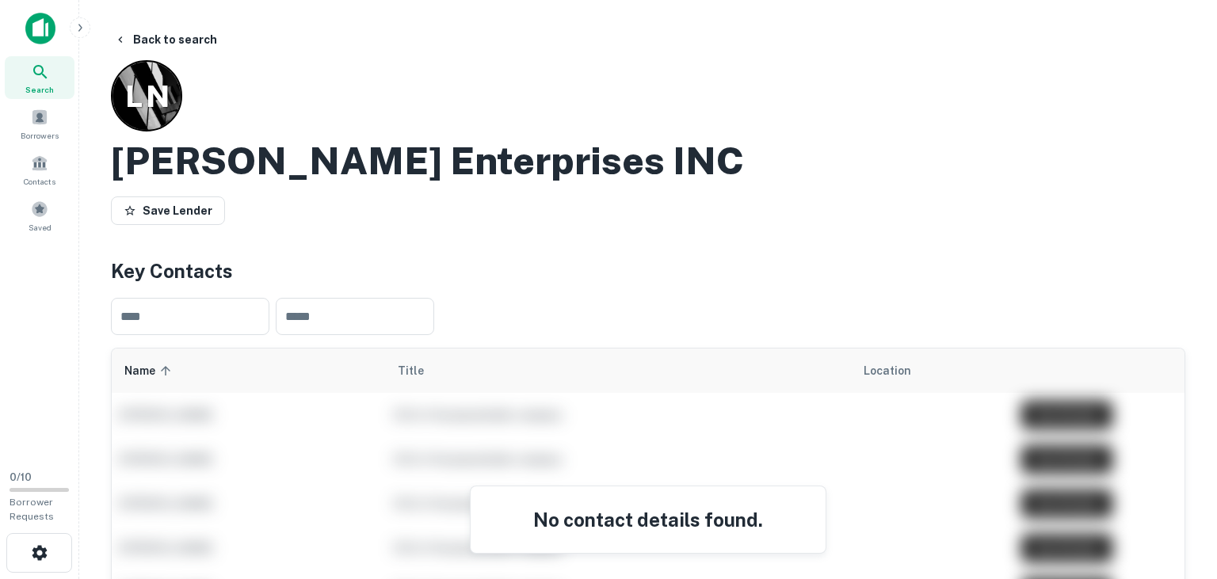
scroll to position [143, 0]
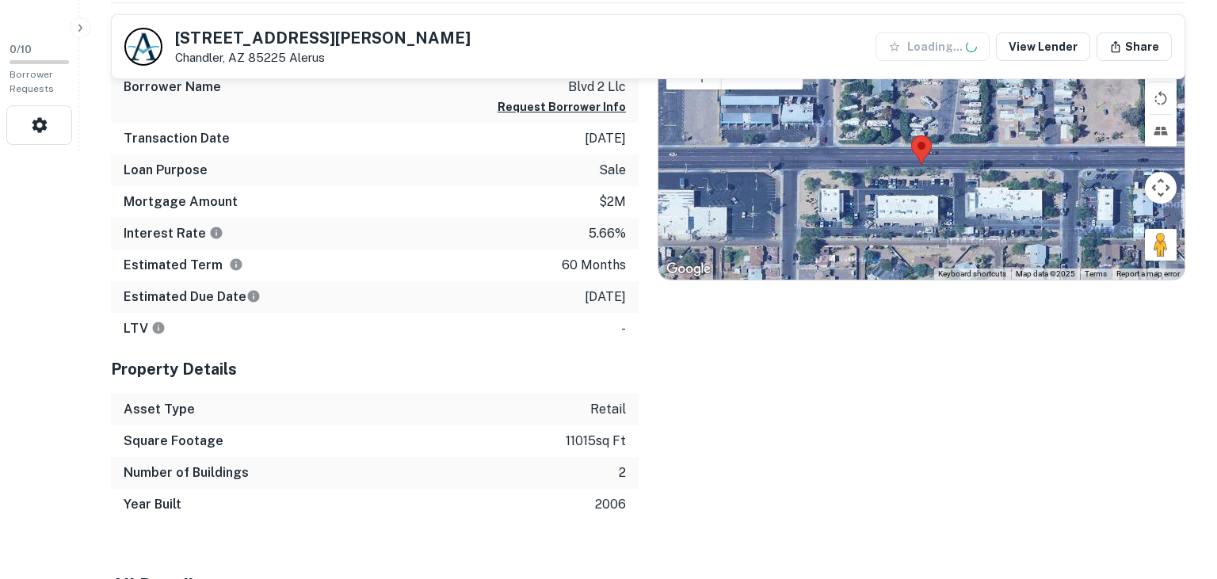
scroll to position [429, 0]
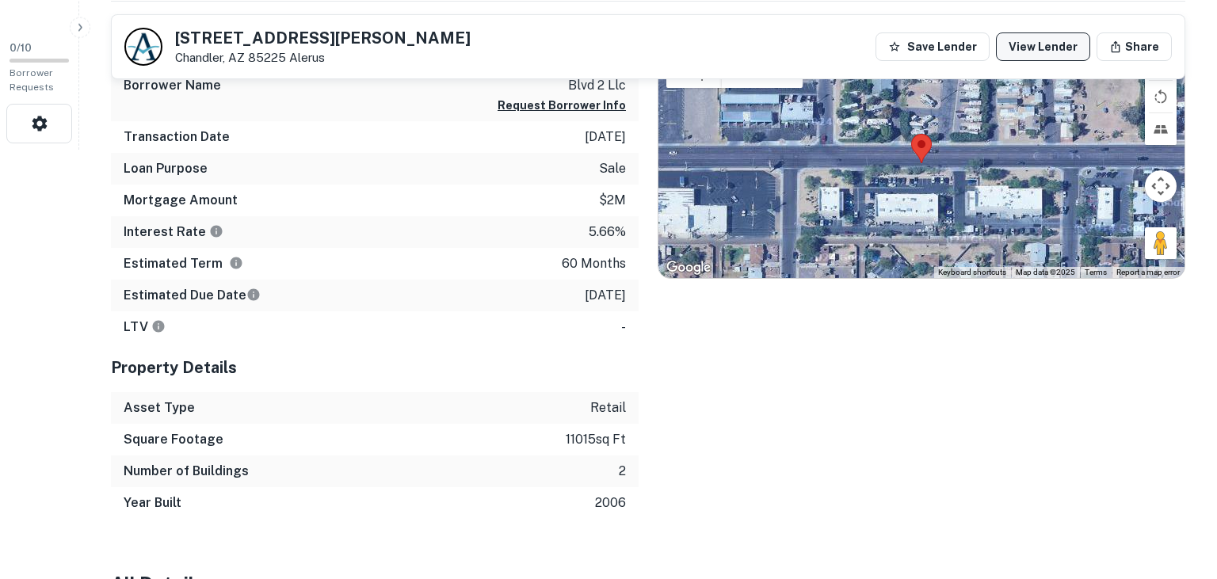
click at [1022, 49] on link "View Lender" at bounding box center [1043, 46] width 94 height 29
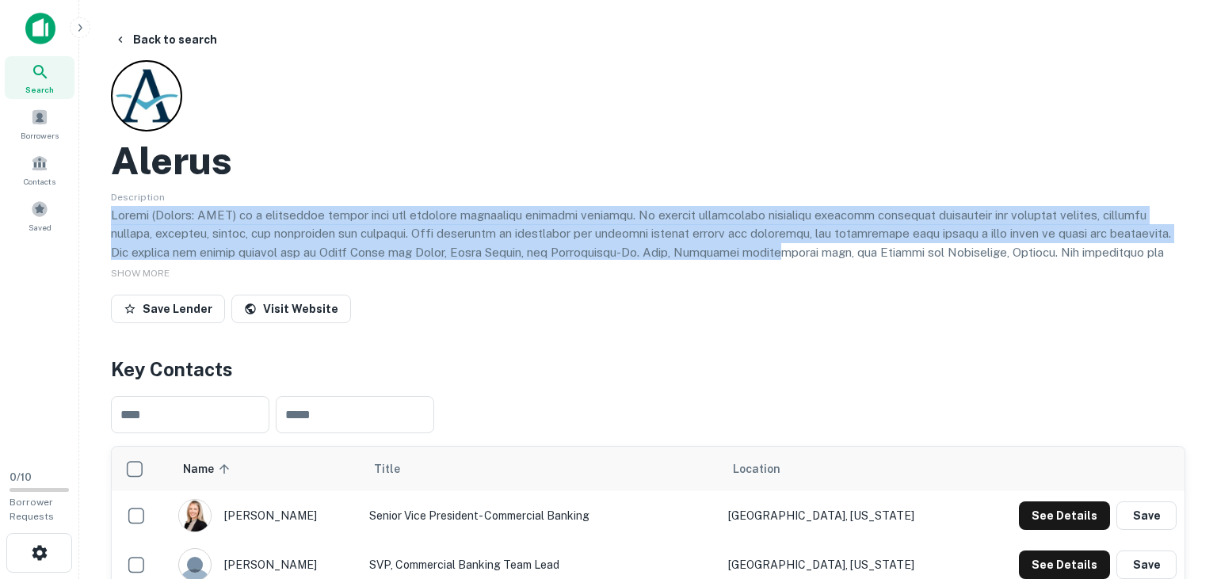
drag, startPoint x: 109, startPoint y: 216, endPoint x: 828, endPoint y: 260, distance: 719.7
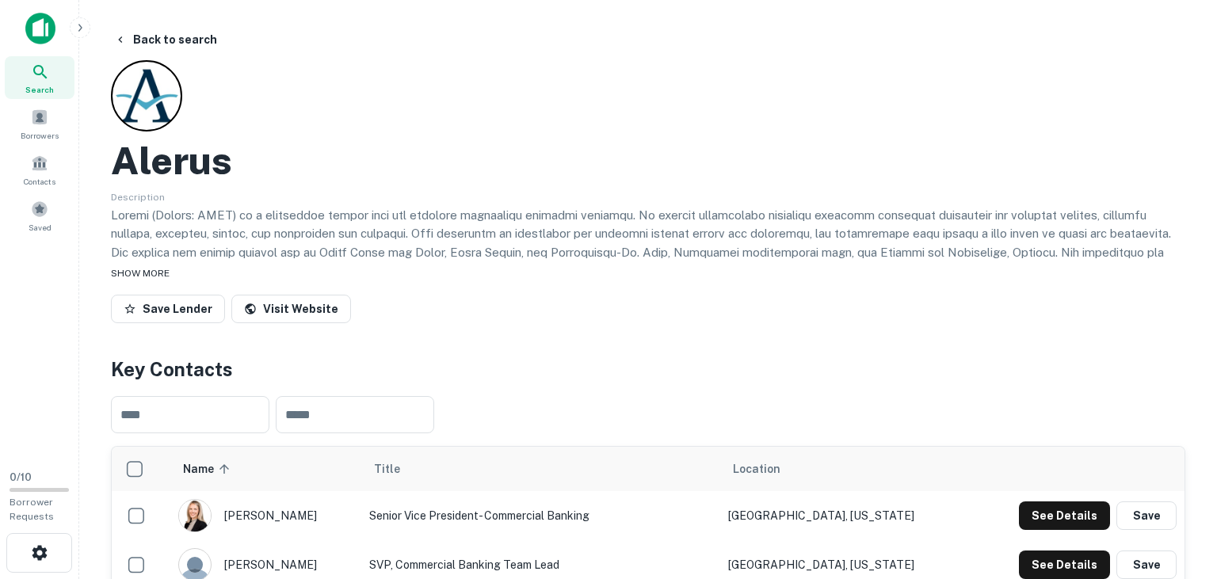
click at [577, 281] on div "SHOW MORE" at bounding box center [648, 272] width 1074 height 19
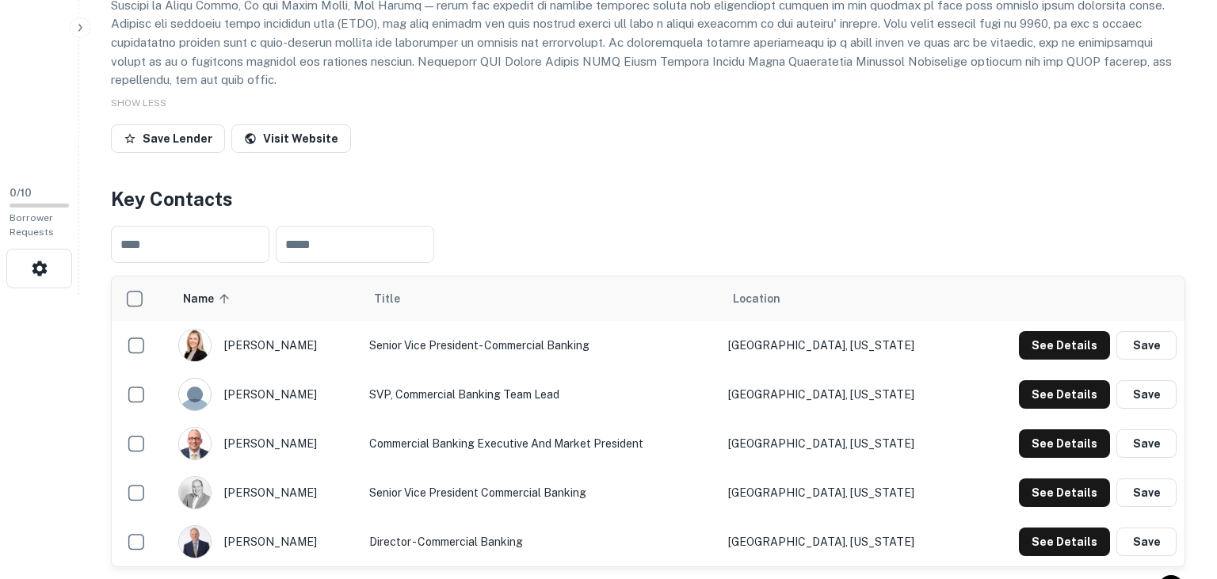
scroll to position [283, 0]
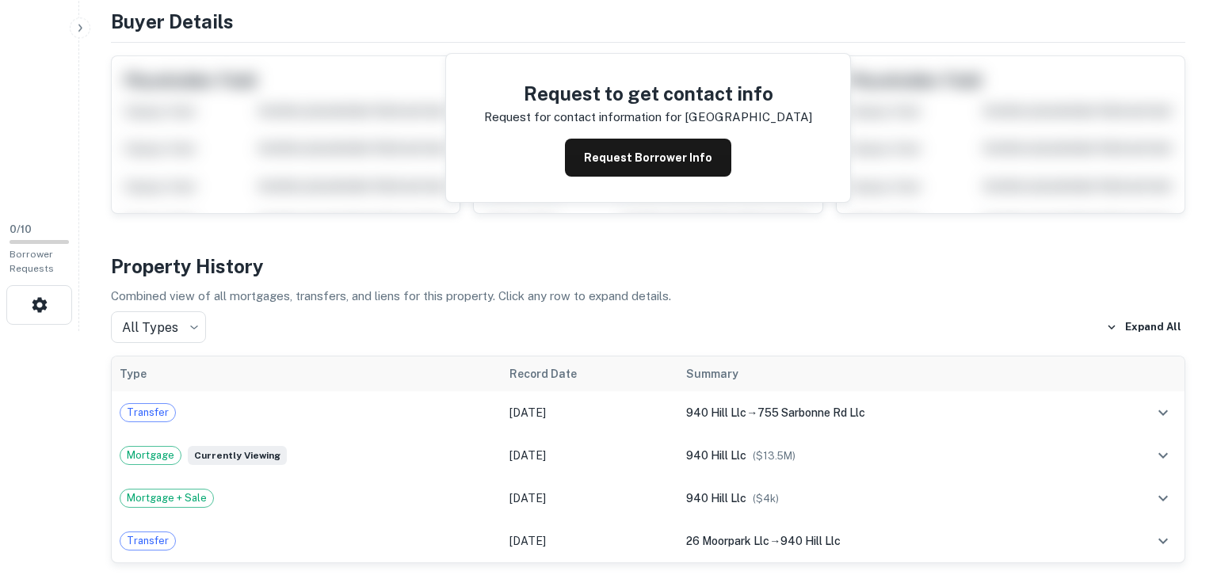
scroll to position [257, 0]
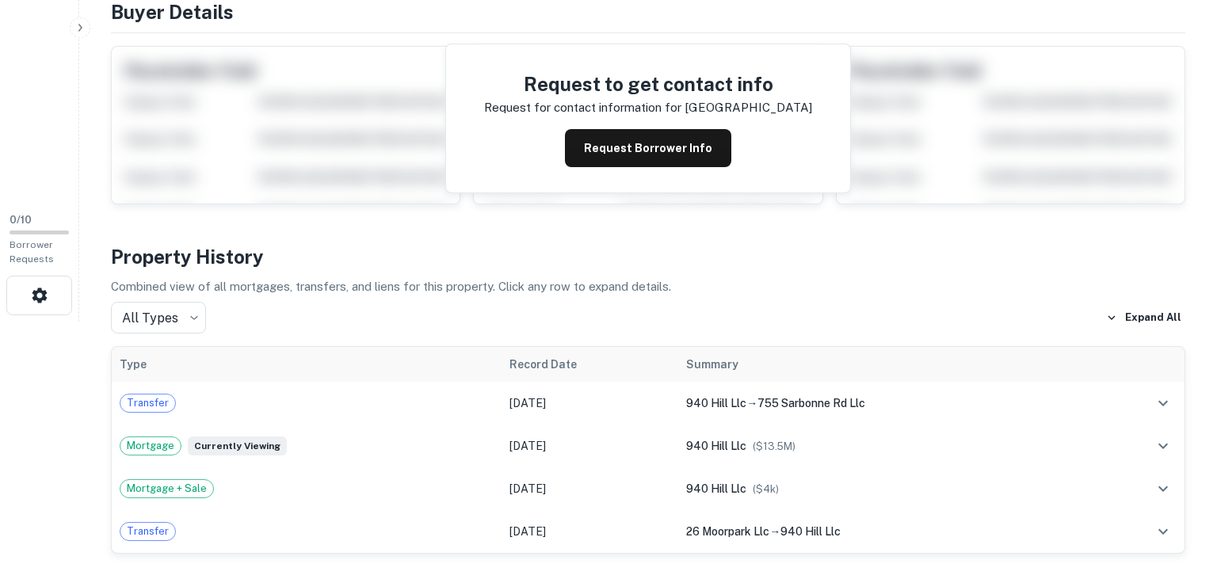
click link "View Lender"
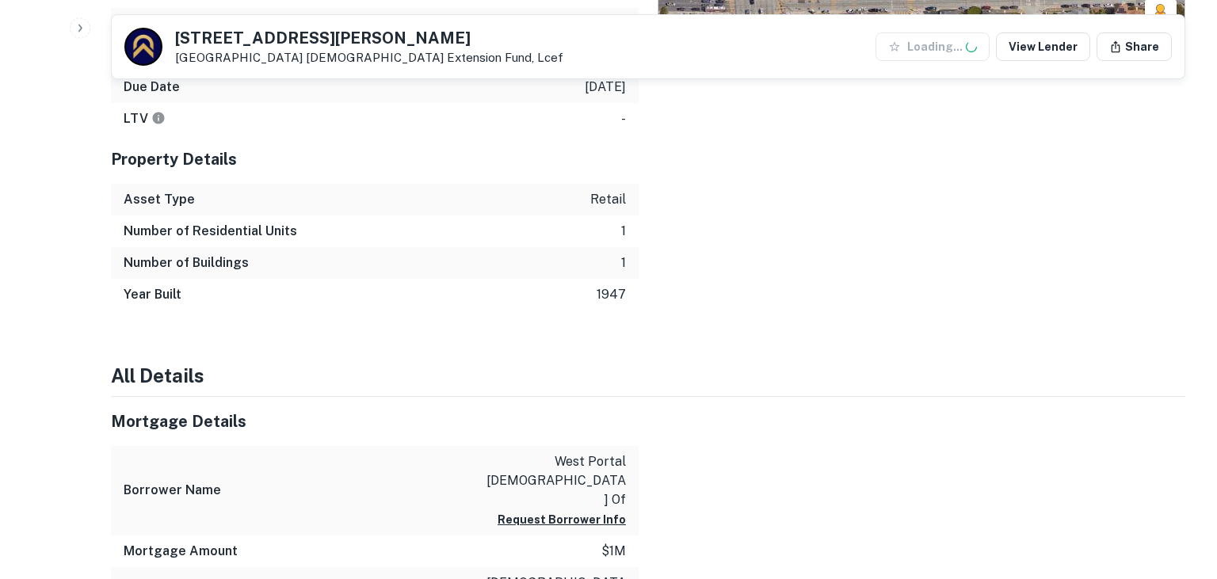
scroll to position [658, 0]
click at [1023, 49] on link "View Lender" at bounding box center [1043, 46] width 94 height 29
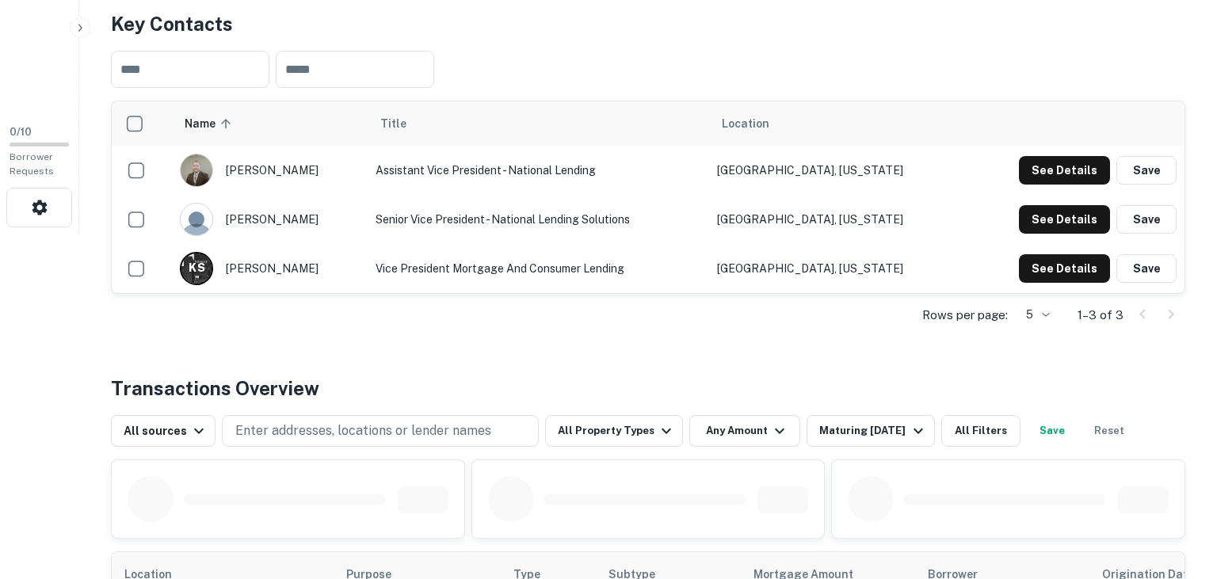
scroll to position [341, 0]
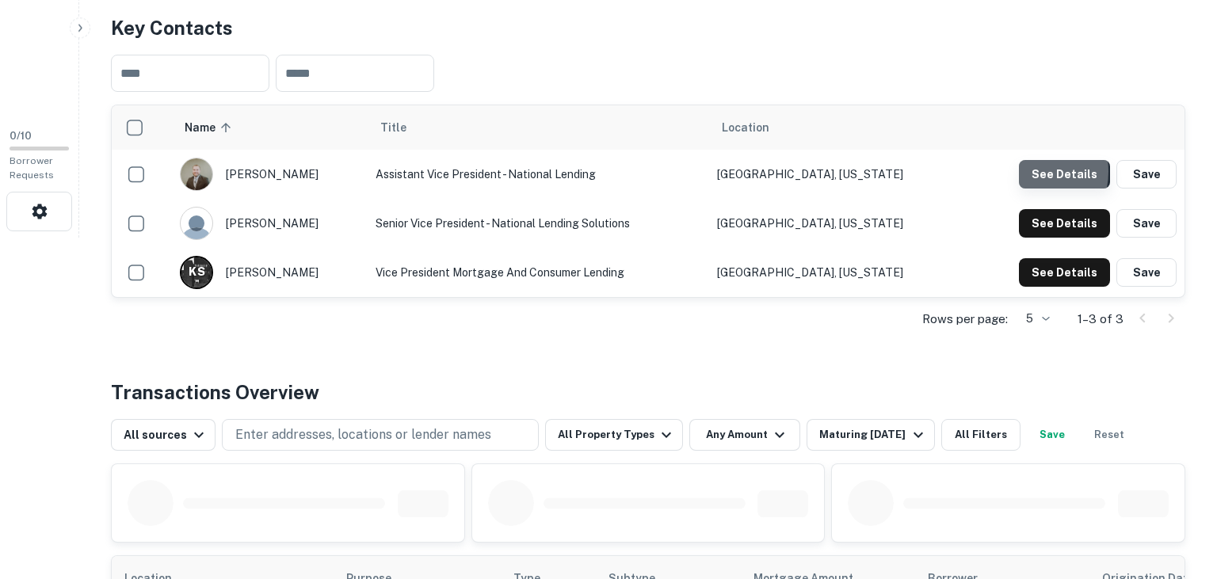
click at [1029, 171] on button "See Details" at bounding box center [1064, 174] width 91 height 29
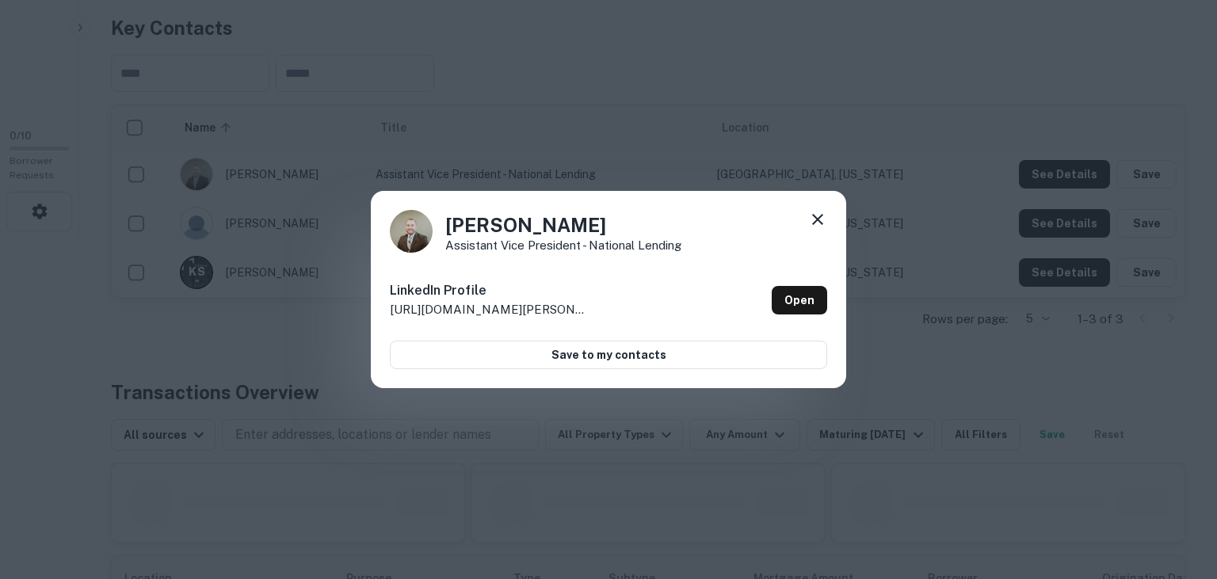
click at [817, 223] on icon at bounding box center [817, 219] width 19 height 19
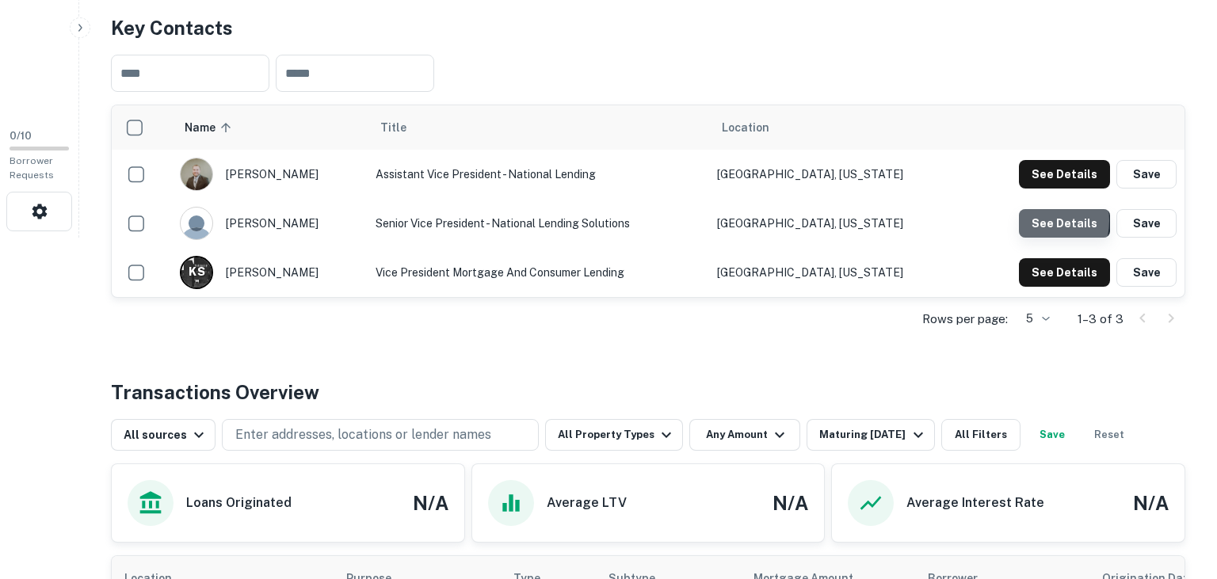
click at [1038, 220] on button "See Details" at bounding box center [1064, 223] width 91 height 29
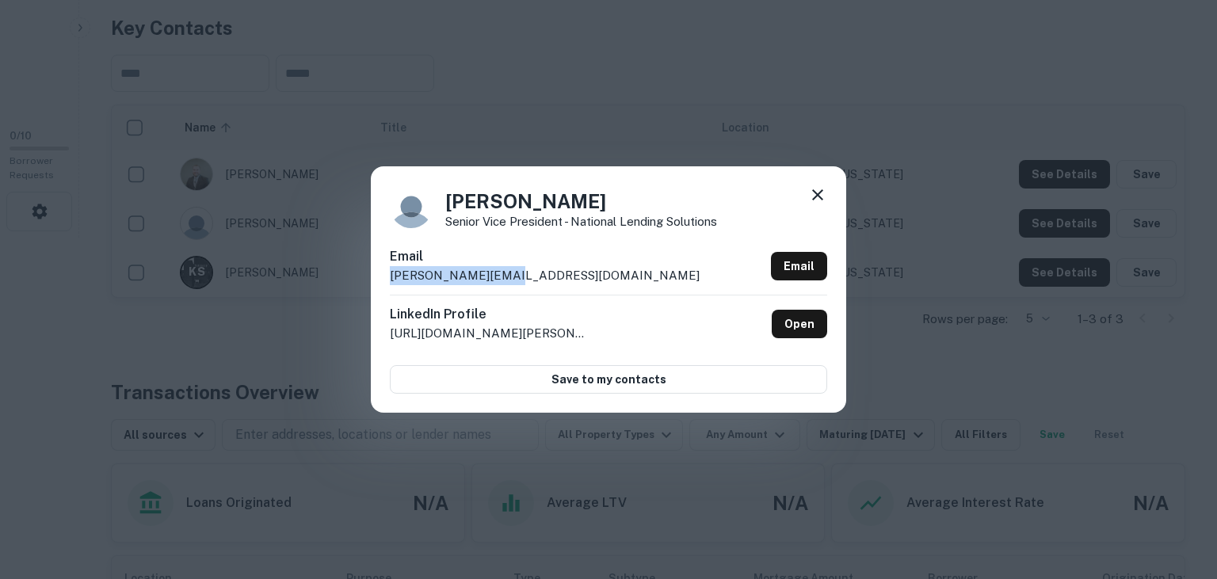
drag, startPoint x: 506, startPoint y: 279, endPoint x: 377, endPoint y: 280, distance: 129.1
click at [377, 280] on div "Dan Brown Senior Vice President - National Lending Solutions Email dan.brown@lc…" at bounding box center [608, 289] width 475 height 246
copy p "dan.brown@lcef.org"
drag, startPoint x: 772, startPoint y: 178, endPoint x: 816, endPoint y: 192, distance: 45.8
click at [816, 192] on div "Dan Brown Senior Vice President - National Lending Solutions Email dan.brown@lc…" at bounding box center [608, 289] width 475 height 246
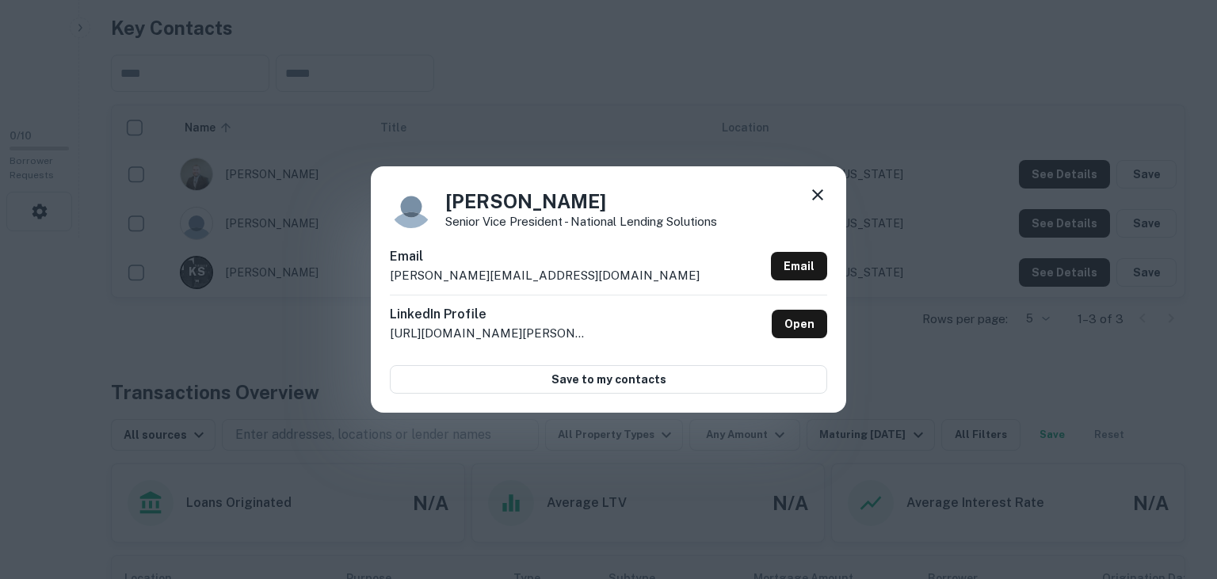
click at [816, 192] on icon at bounding box center [817, 194] width 19 height 19
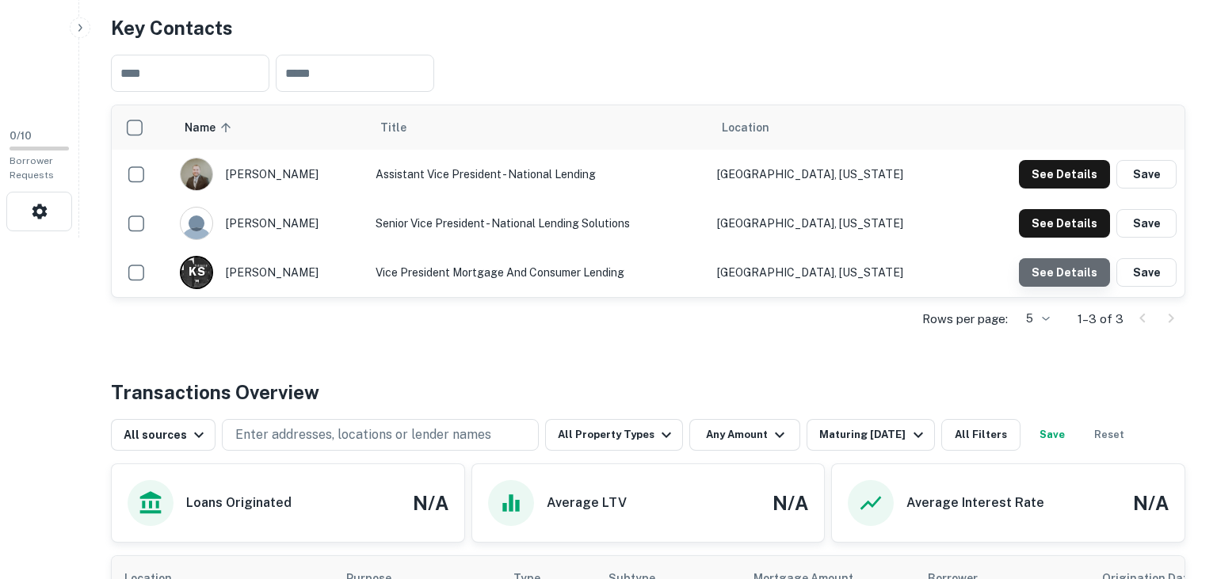
click at [1068, 284] on button "See Details" at bounding box center [1064, 272] width 91 height 29
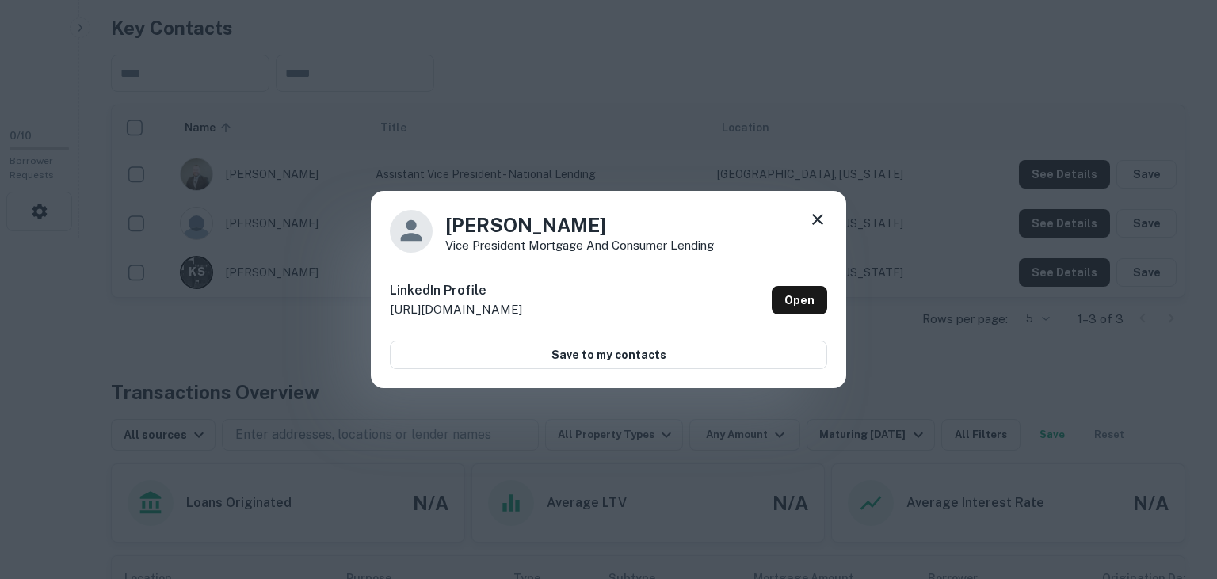
click at [819, 214] on icon at bounding box center [817, 219] width 19 height 19
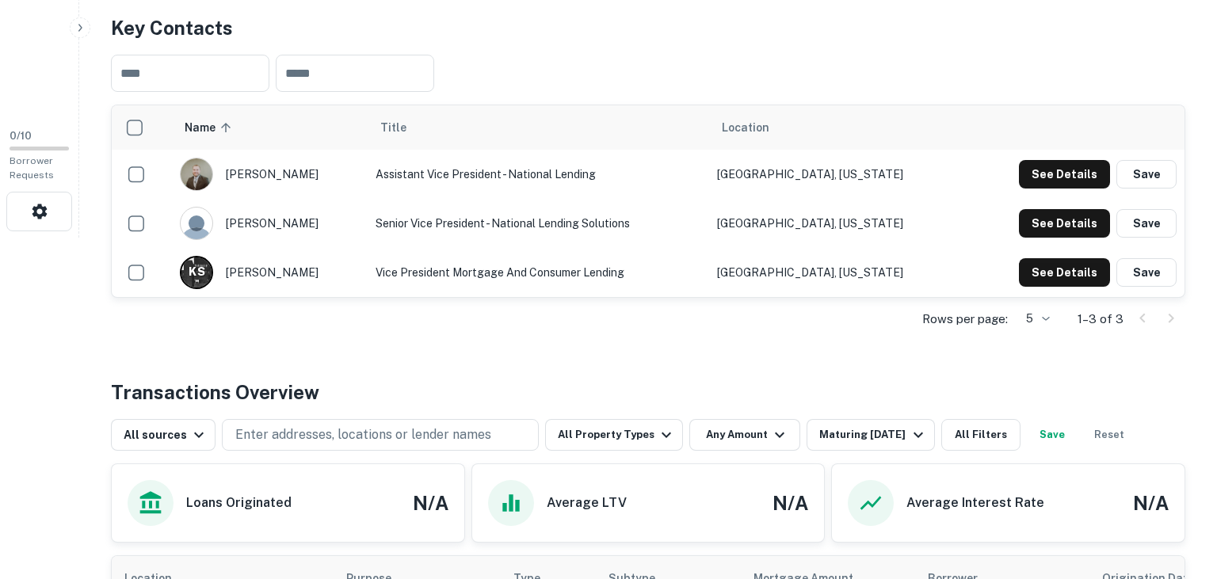
scroll to position [0, 0]
